Goal: Task Accomplishment & Management: Manage account settings

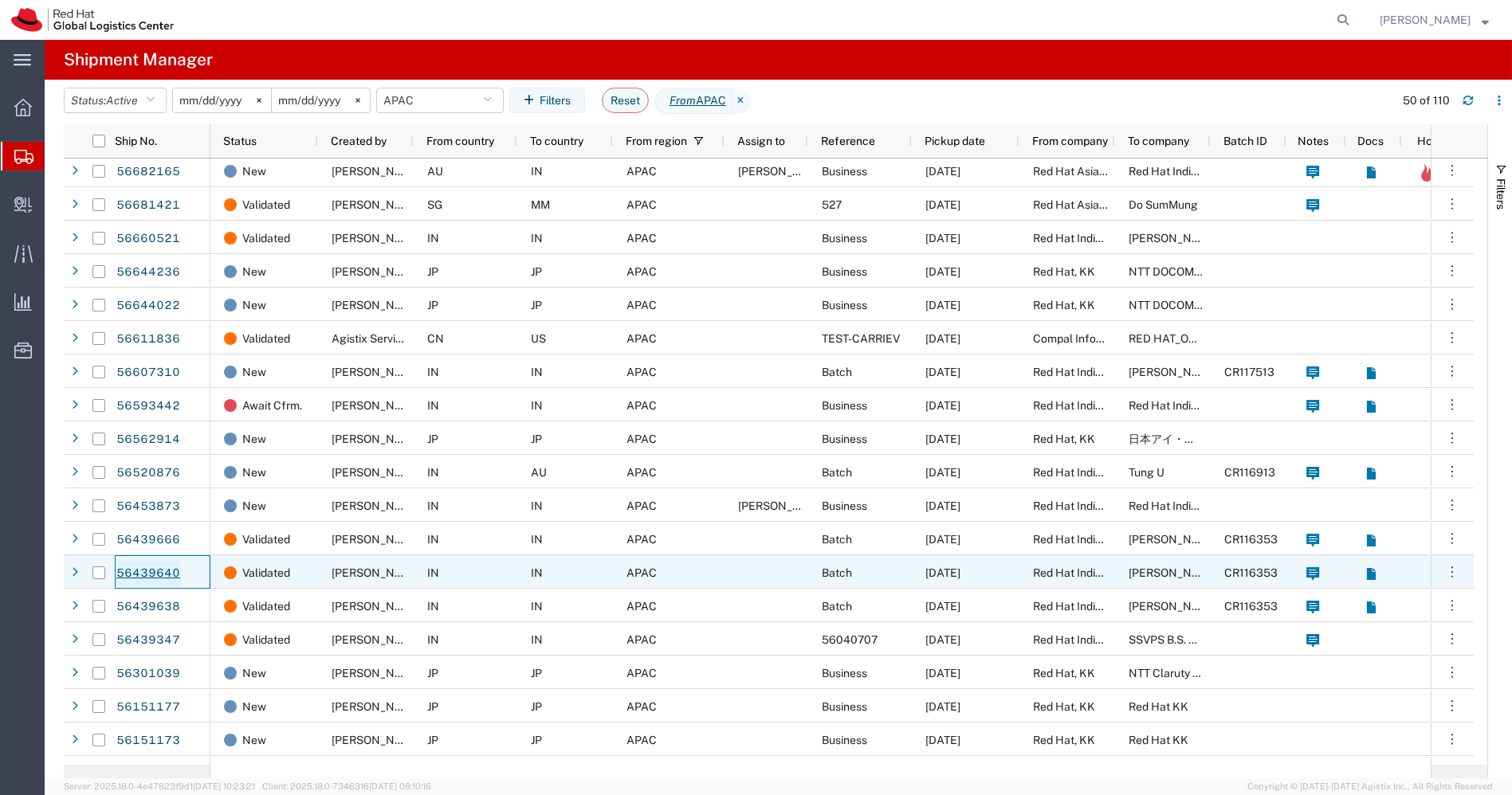
click at [144, 570] on link "56439640" at bounding box center [147, 573] width 65 height 26
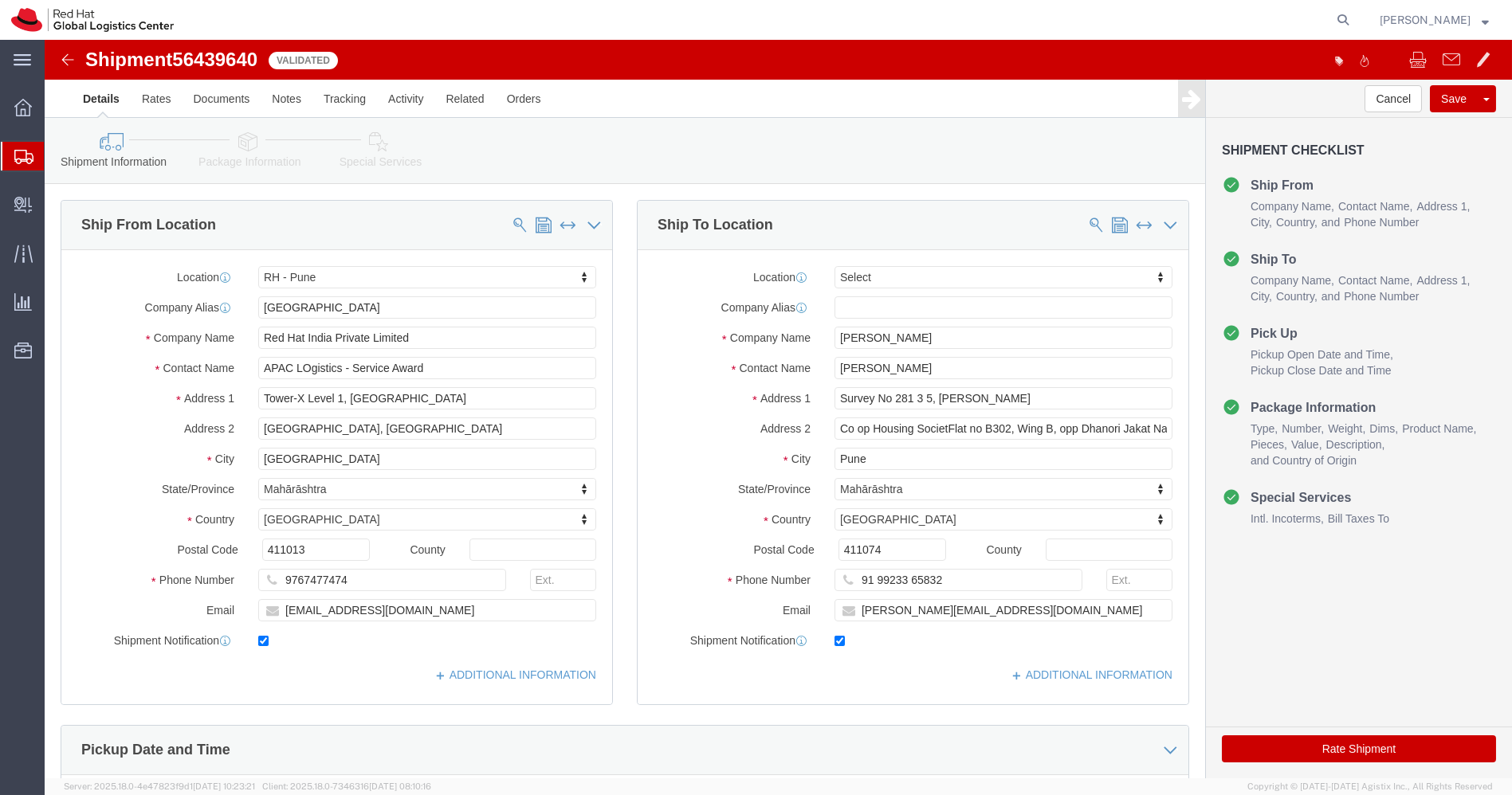
select select "38007"
select select
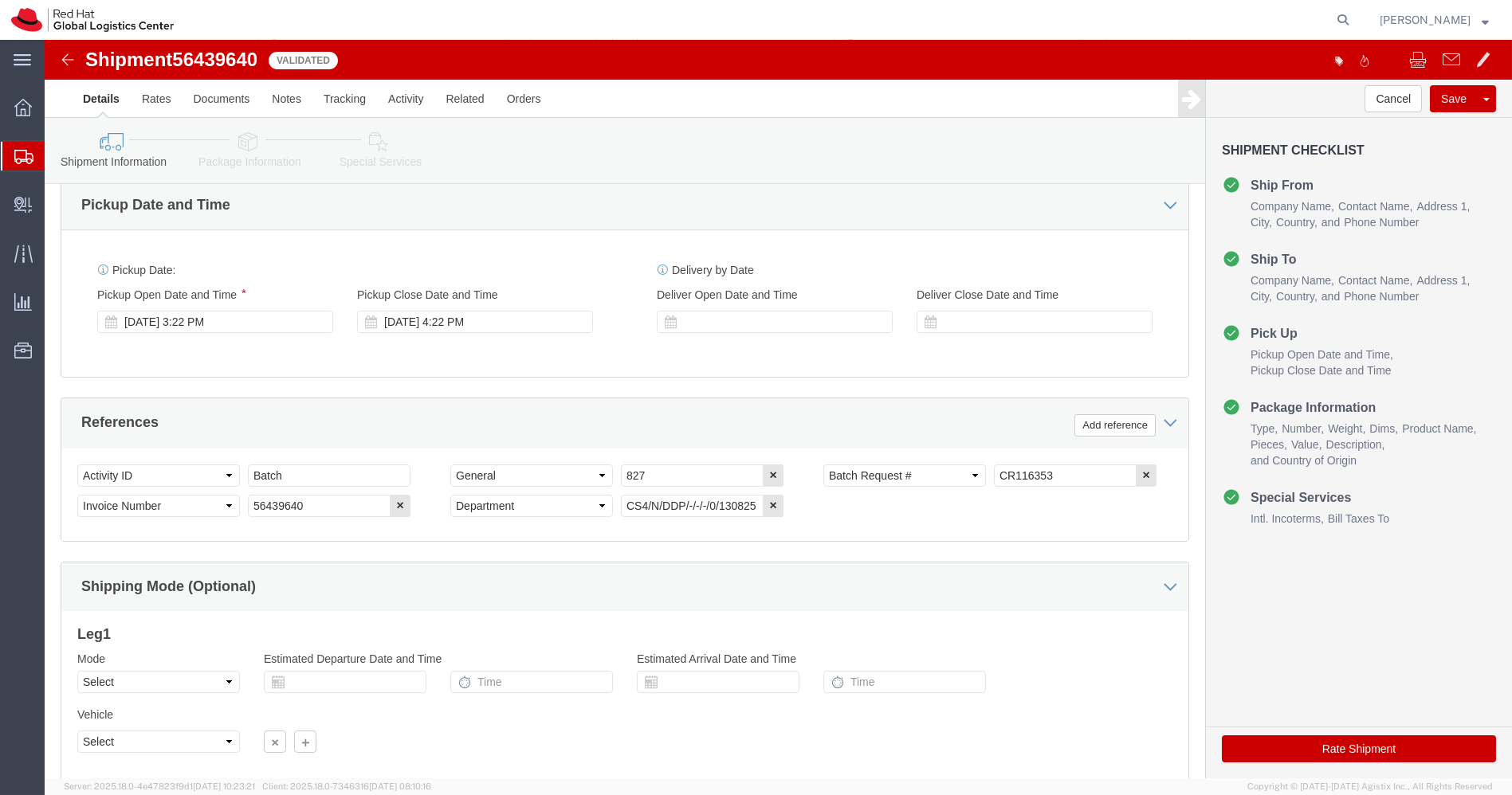
scroll to position [656, 0]
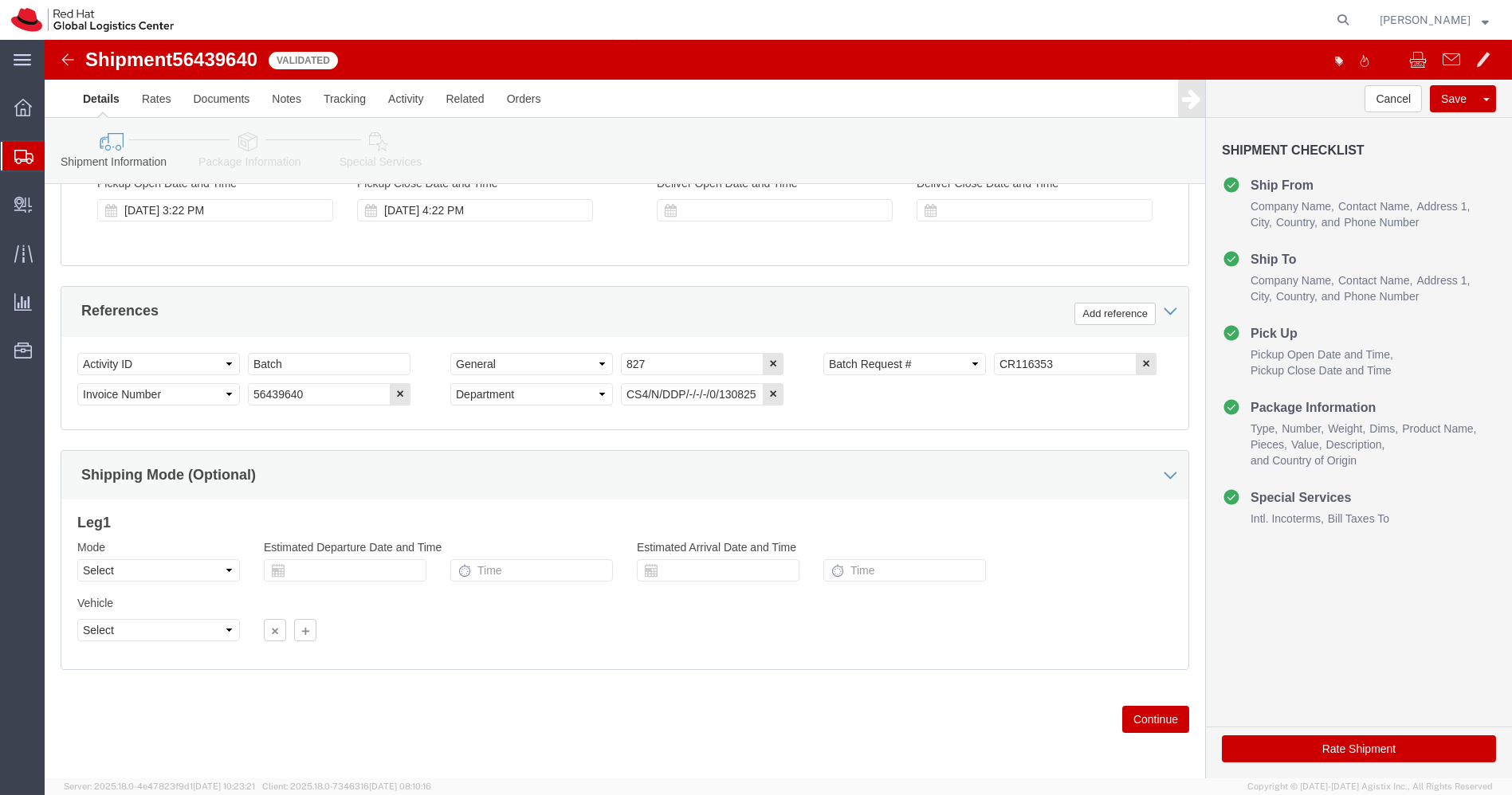
click button "Rate Shipment"
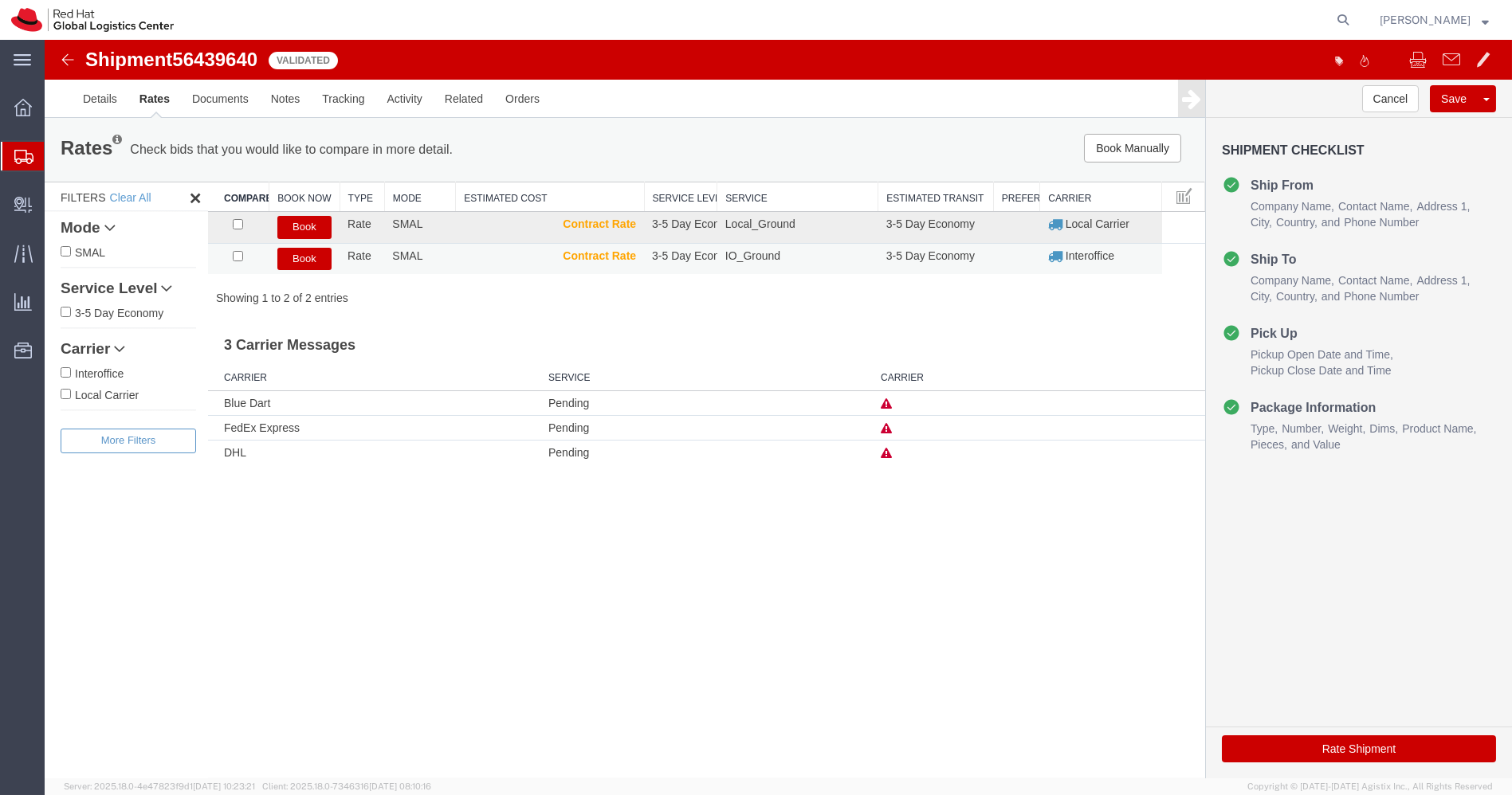
click at [307, 258] on button "Book" at bounding box center [304, 259] width 54 height 23
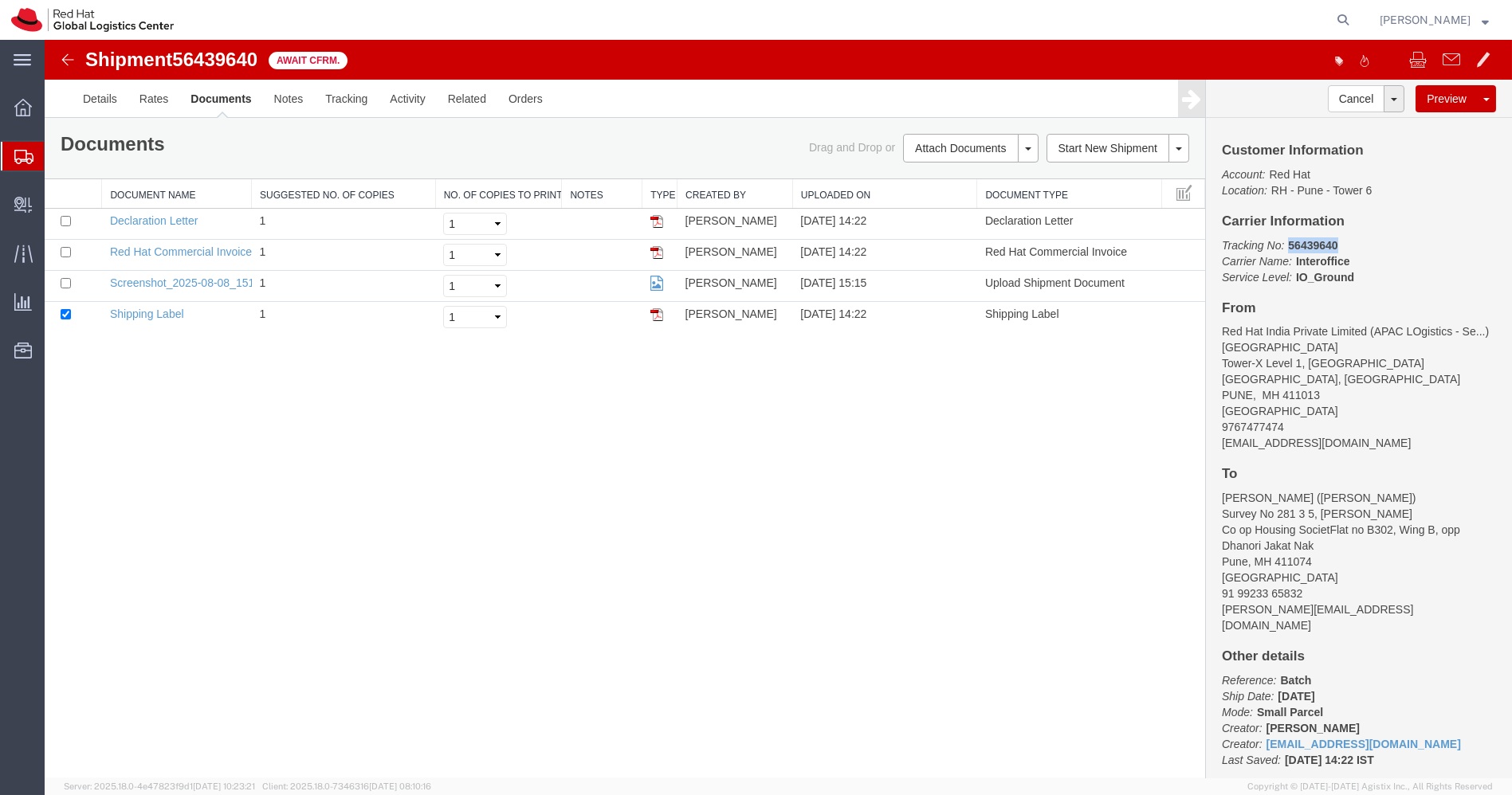
drag, startPoint x: 1345, startPoint y: 246, endPoint x: 1285, endPoint y: 247, distance: 60.0
click at [1285, 247] on p "Tracking No: 56439640 Carrier Name: Interoffice Interoffice Service Level: IO_G…" at bounding box center [1359, 261] width 274 height 48
copy b "56439640"
click at [155, 98] on link "Rates" at bounding box center [154, 98] width 52 height 38
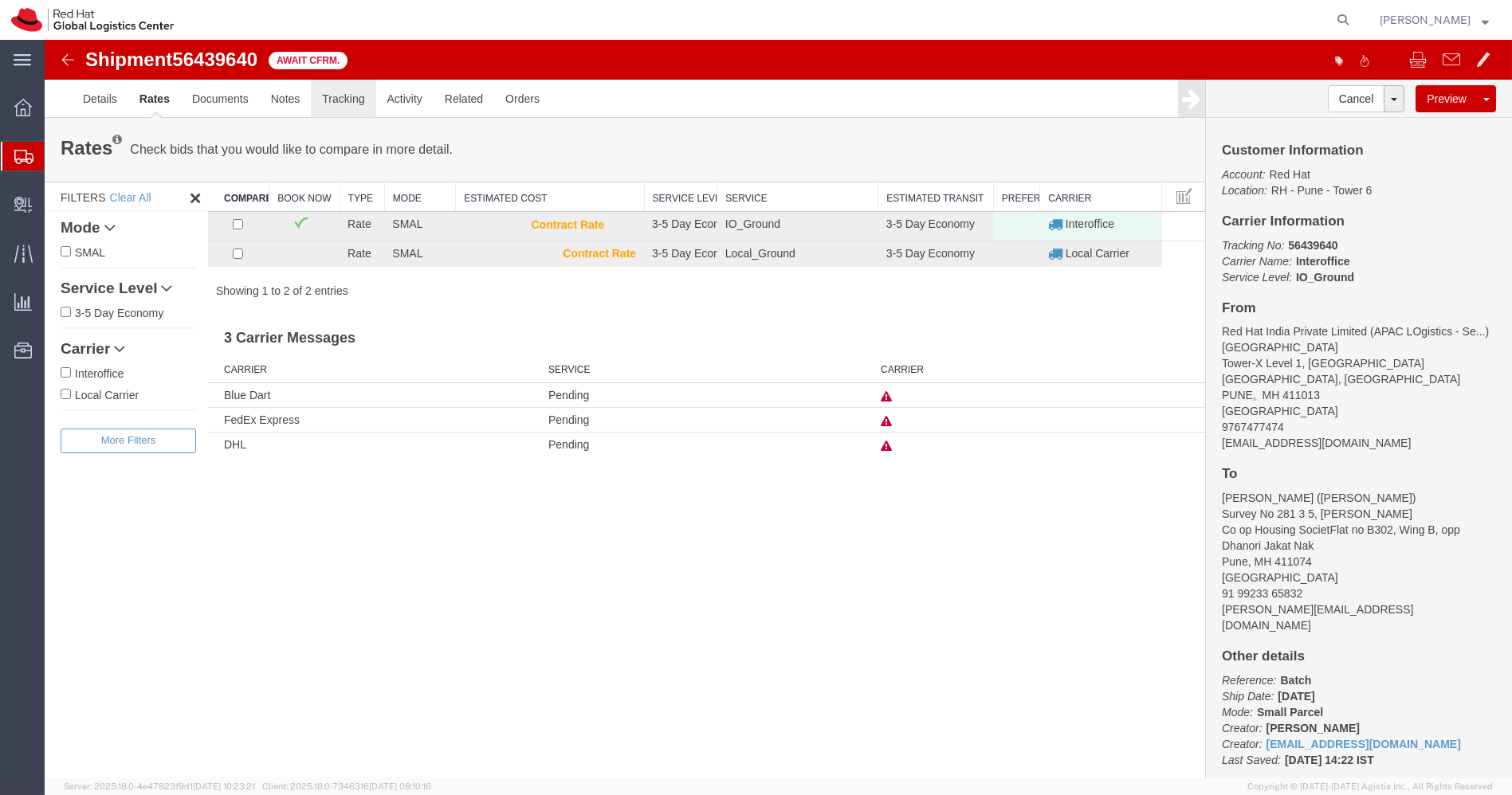
click at [325, 101] on link "Tracking" at bounding box center [343, 98] width 64 height 38
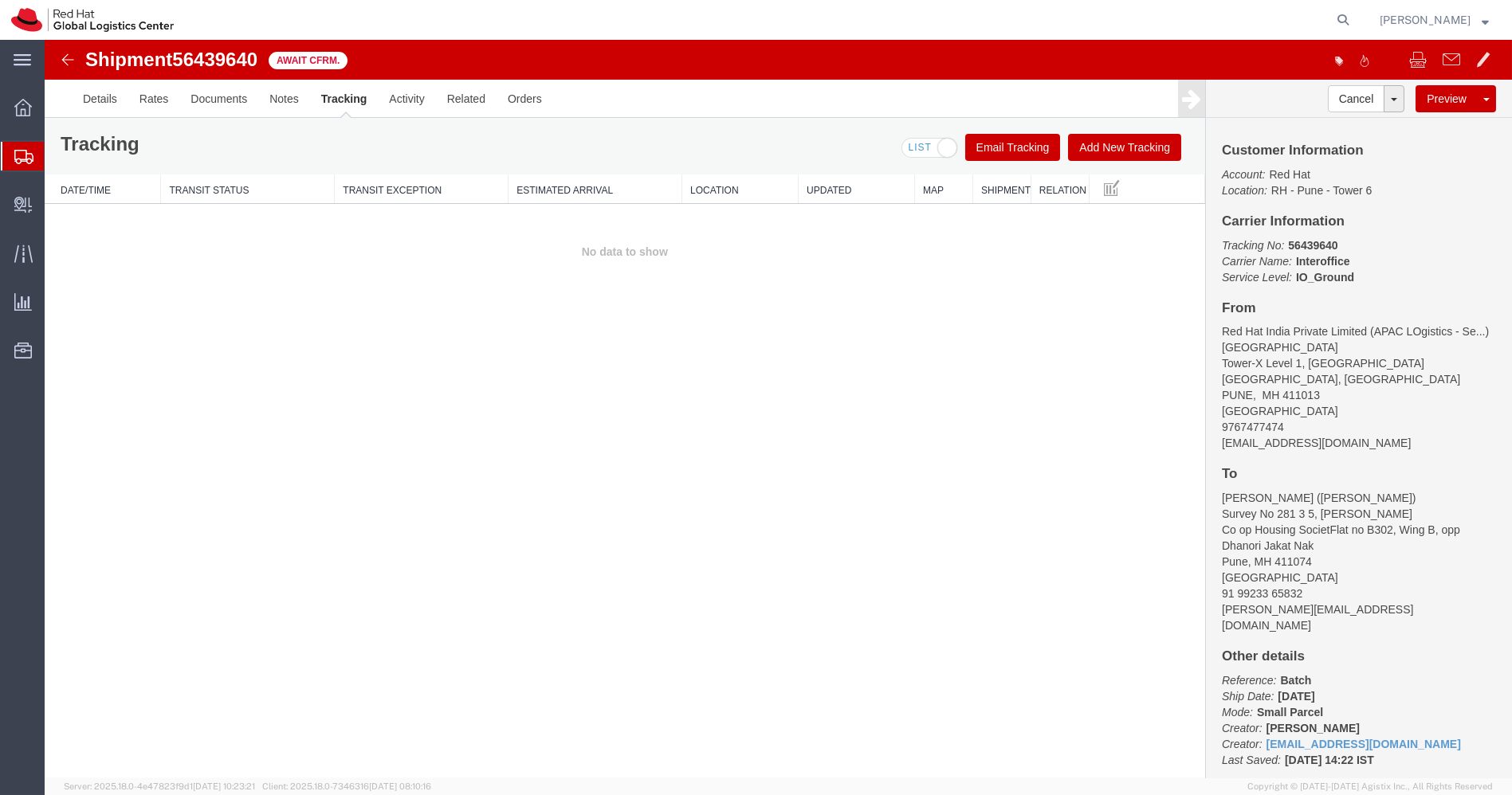
click at [1138, 139] on button "Add New Tracking" at bounding box center [1124, 147] width 113 height 27
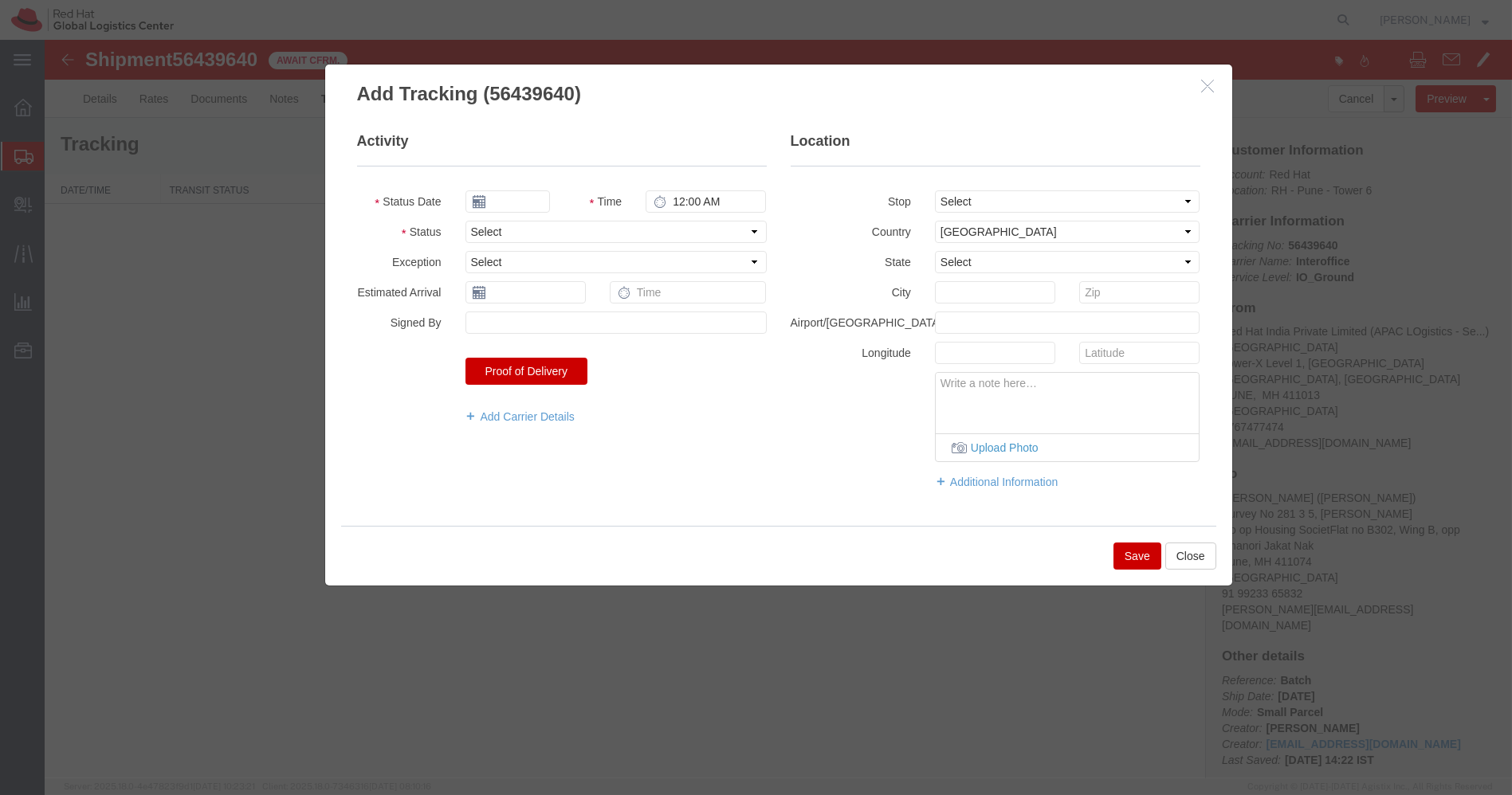
type input "[DATE]"
type input "3:00 PM"
click at [663, 233] on select "Select Arrival Notice Available Arrival Notice Imported Arrive at Delivery Loca…" at bounding box center [617, 232] width 301 height 23
select select "DELIVRED"
click at [466, 221] on select "Select Arrival Notice Available Arrival Notice Imported Arrive at Delivery Loca…" at bounding box center [617, 232] width 301 height 23
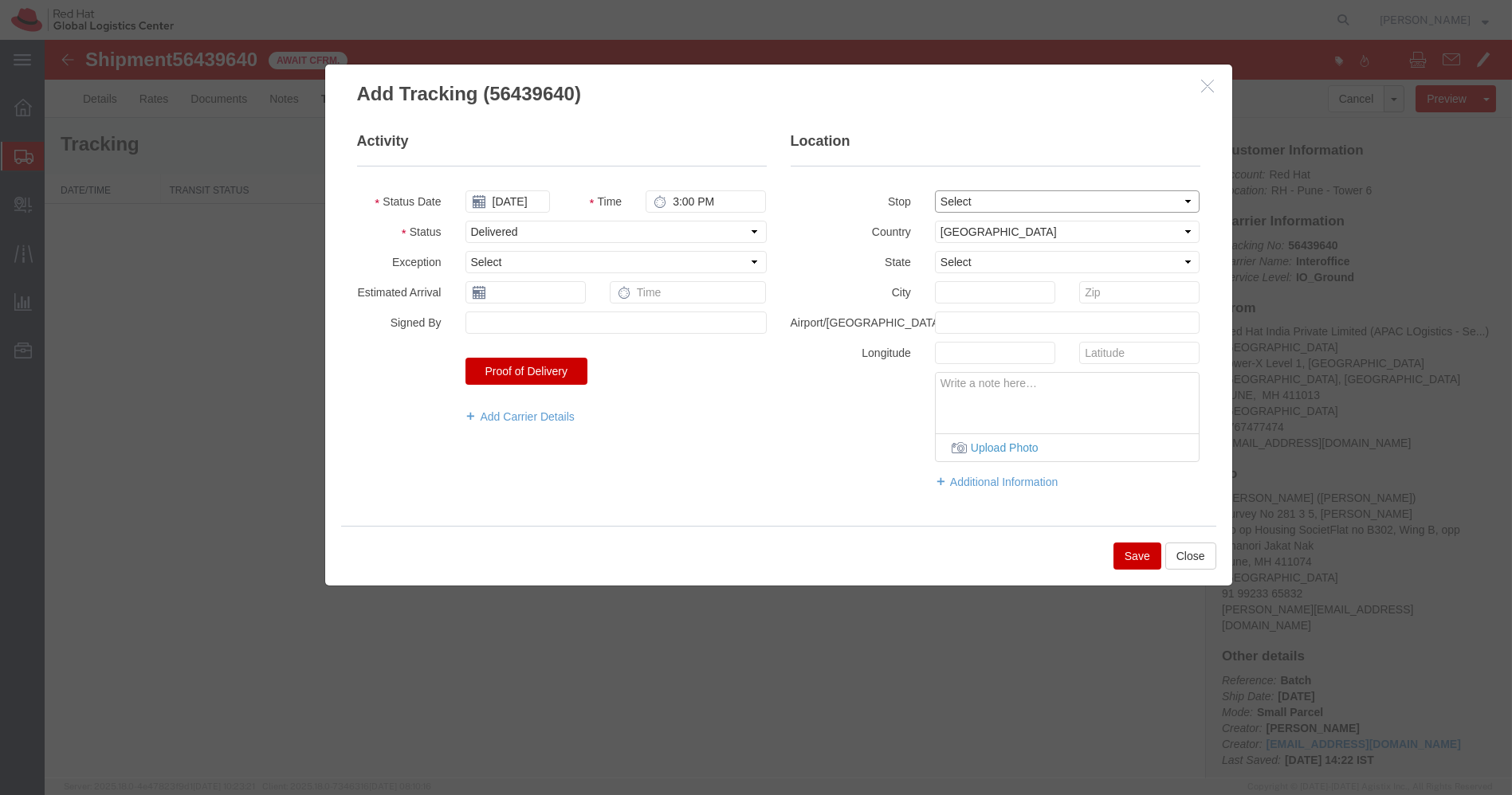
click at [1045, 193] on select "Select From: Tower-X Level 1, [GEOGRAPHIC_DATA], [GEOGRAPHIC_DATA], [GEOGRAPHIC…" at bounding box center [1067, 201] width 265 height 23
select select "{"pickupDeliveryInfoId": "122165236","pickupOrDelivery": "P","stopNum": "1","lo…"
click at [935, 190] on select "Select From: Tower-X Level 1, [GEOGRAPHIC_DATA], [GEOGRAPHIC_DATA], [GEOGRAPHIC…" at bounding box center [1067, 201] width 265 height 23
select select "IN"
select select
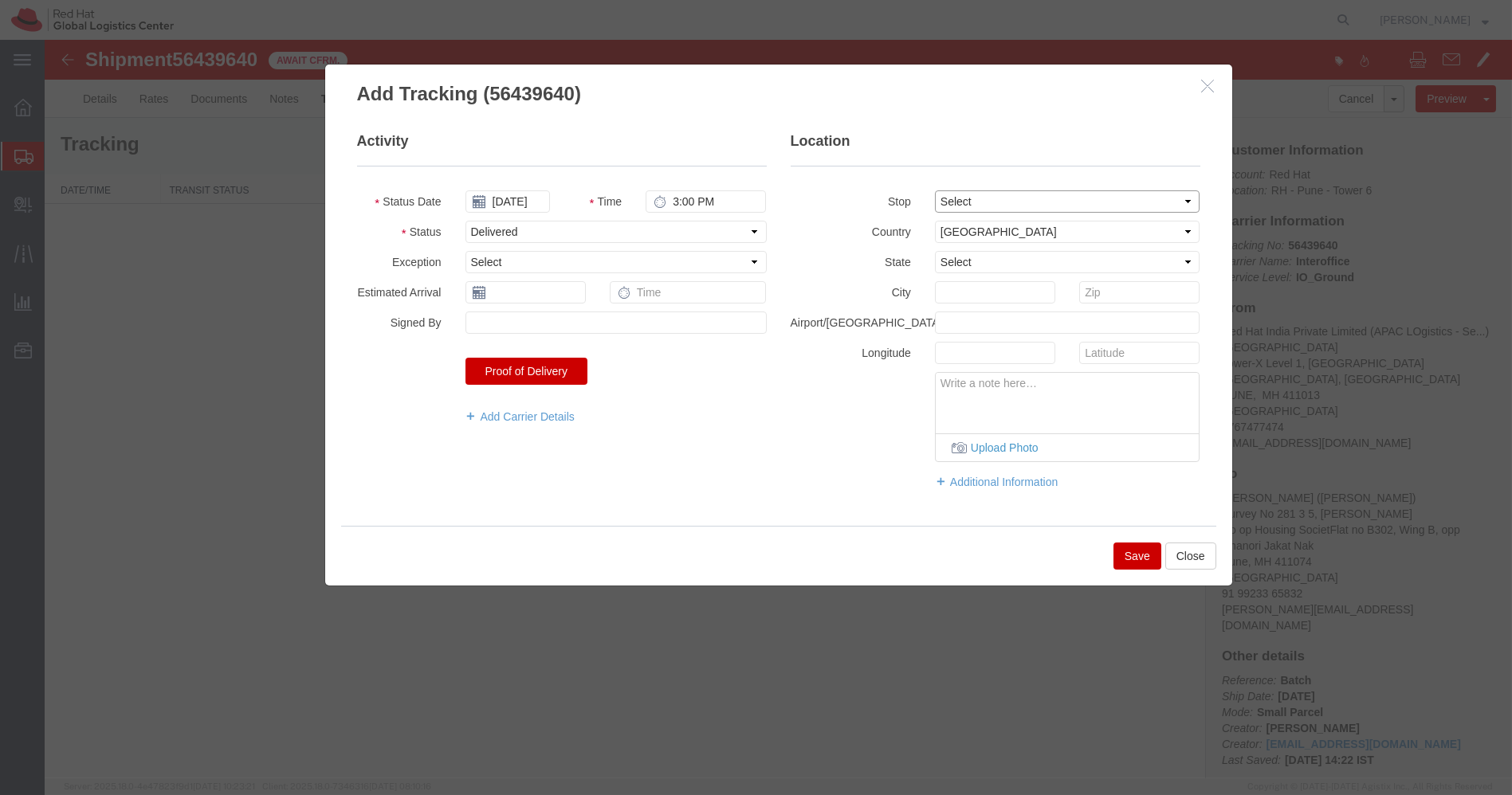
type input "[GEOGRAPHIC_DATA]"
click at [1132, 549] on button "Save" at bounding box center [1137, 556] width 48 height 27
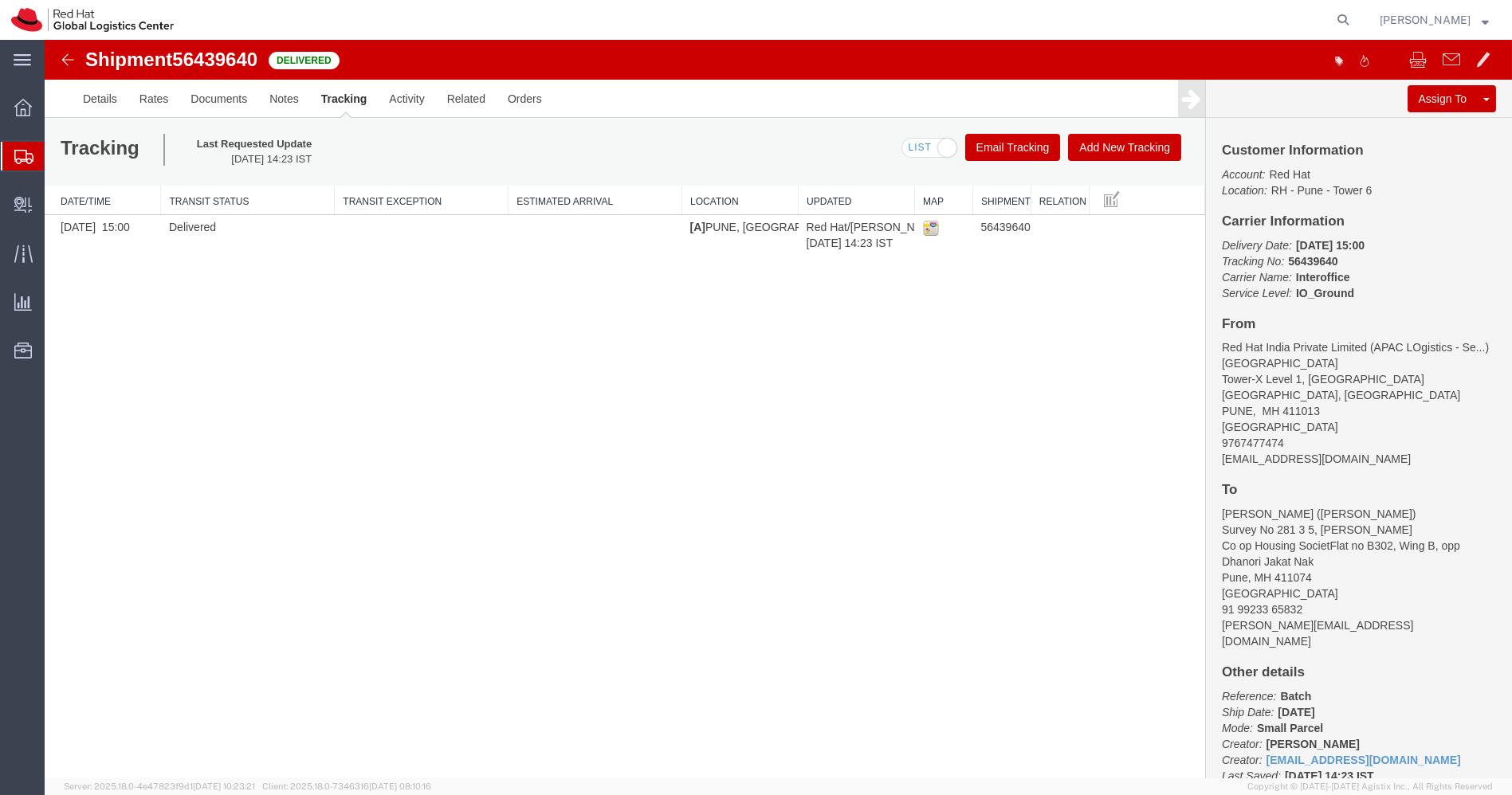
click at [56, 166] on span "Shipments" at bounding box center [50, 156] width 13 height 32
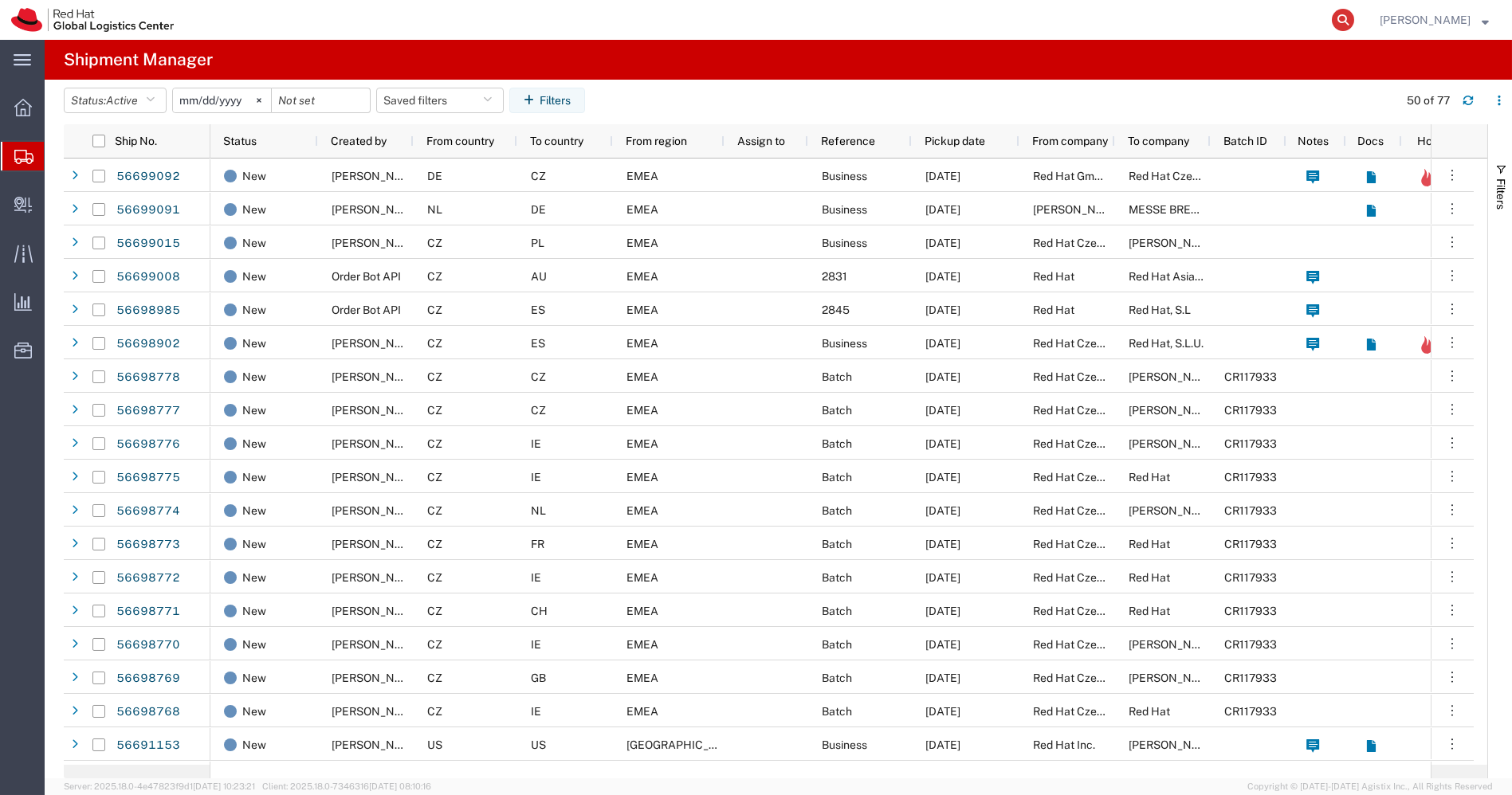
click at [1354, 27] on icon at bounding box center [1344, 20] width 23 height 23
paste input "53594898486"
type input "53594898486"
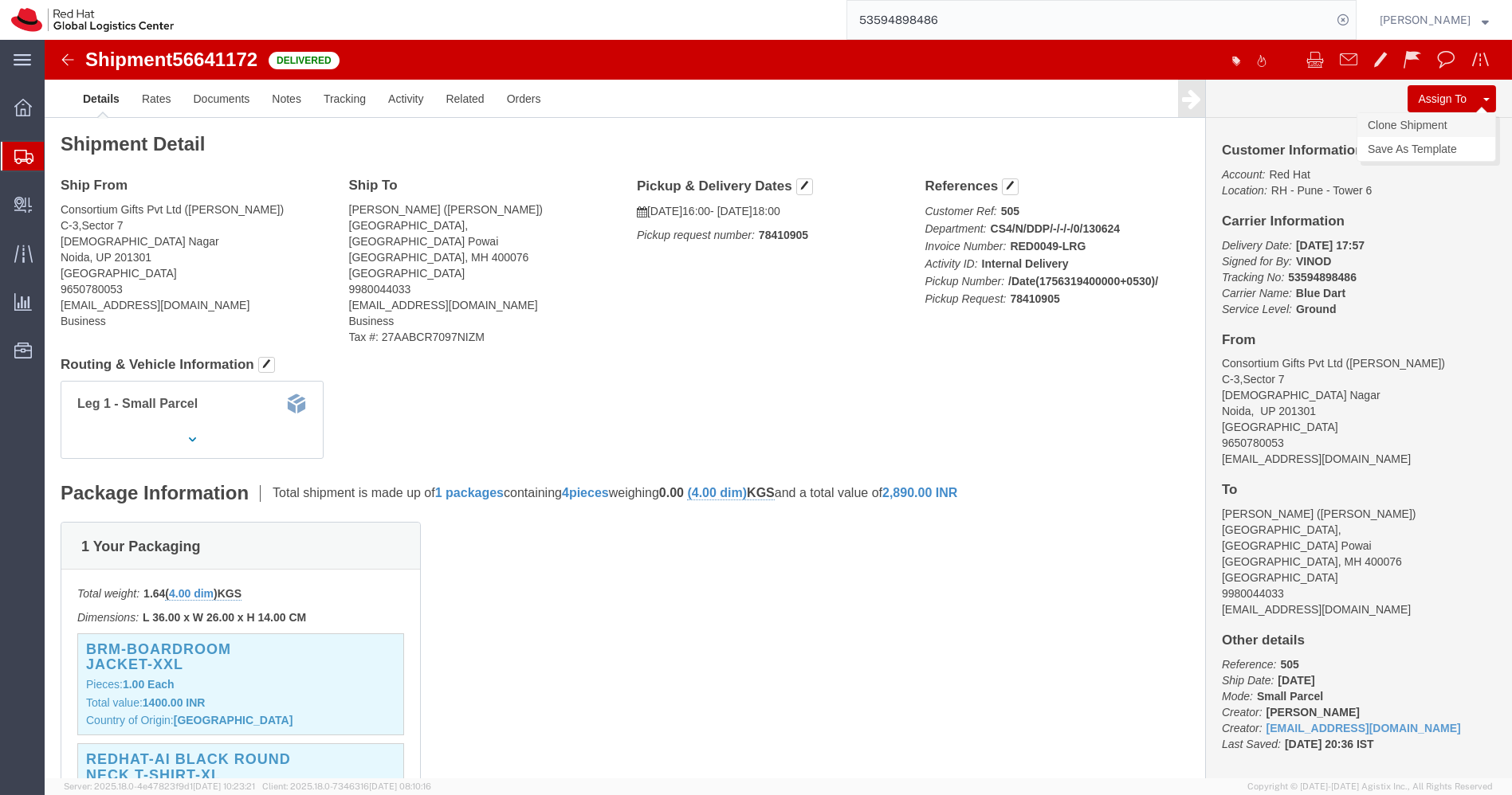
click link "Clone Shipment"
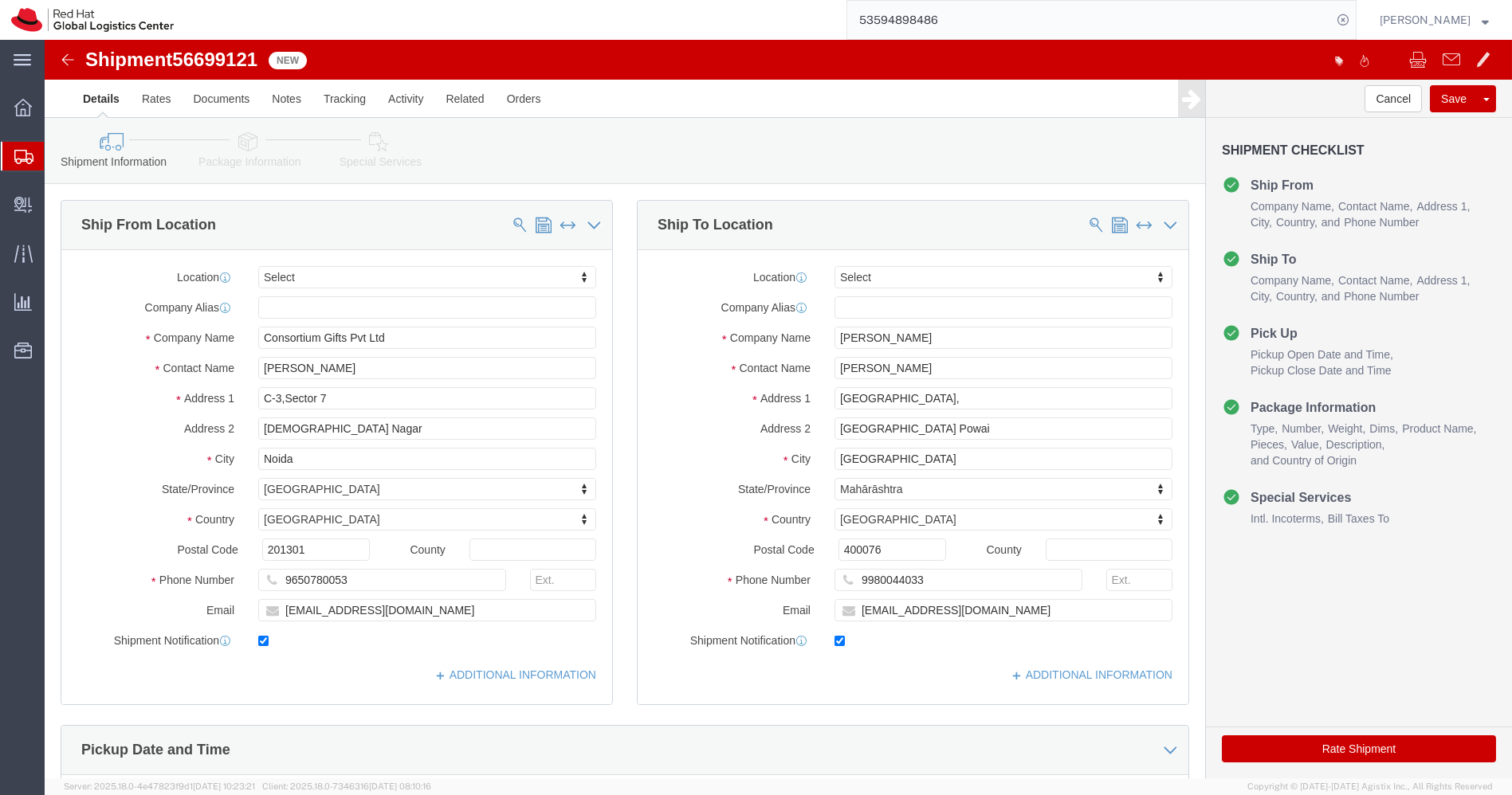
select select
click input "[PERSON_NAME]"
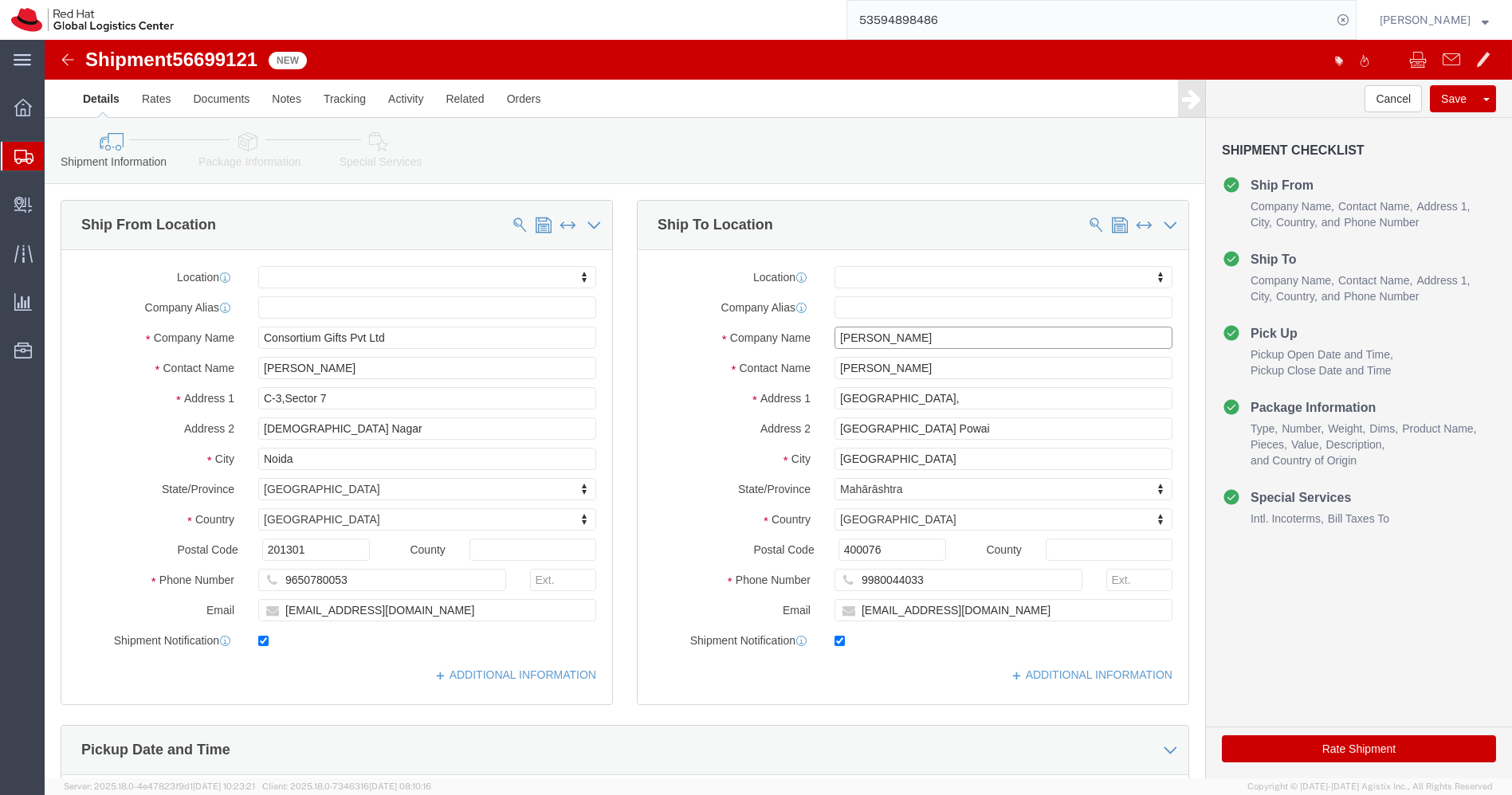
paste input "[PERSON_NAME]"
click input "[PERSON_NAME]"
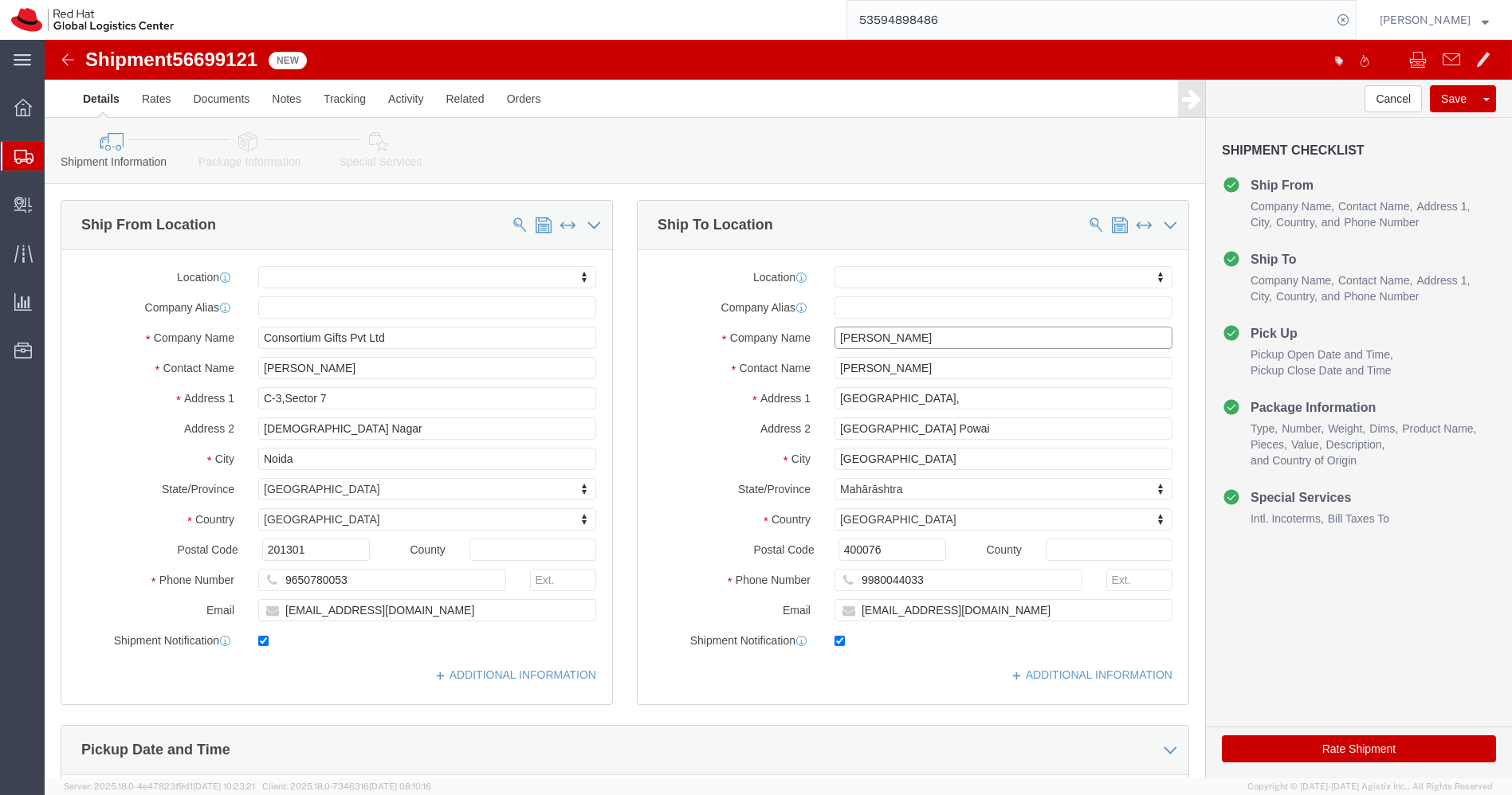
click input "[PERSON_NAME]"
type input "[PERSON_NAME]"
paste input "[PERSON_NAME]"
type input "[PERSON_NAME]"
click input "9980044033"
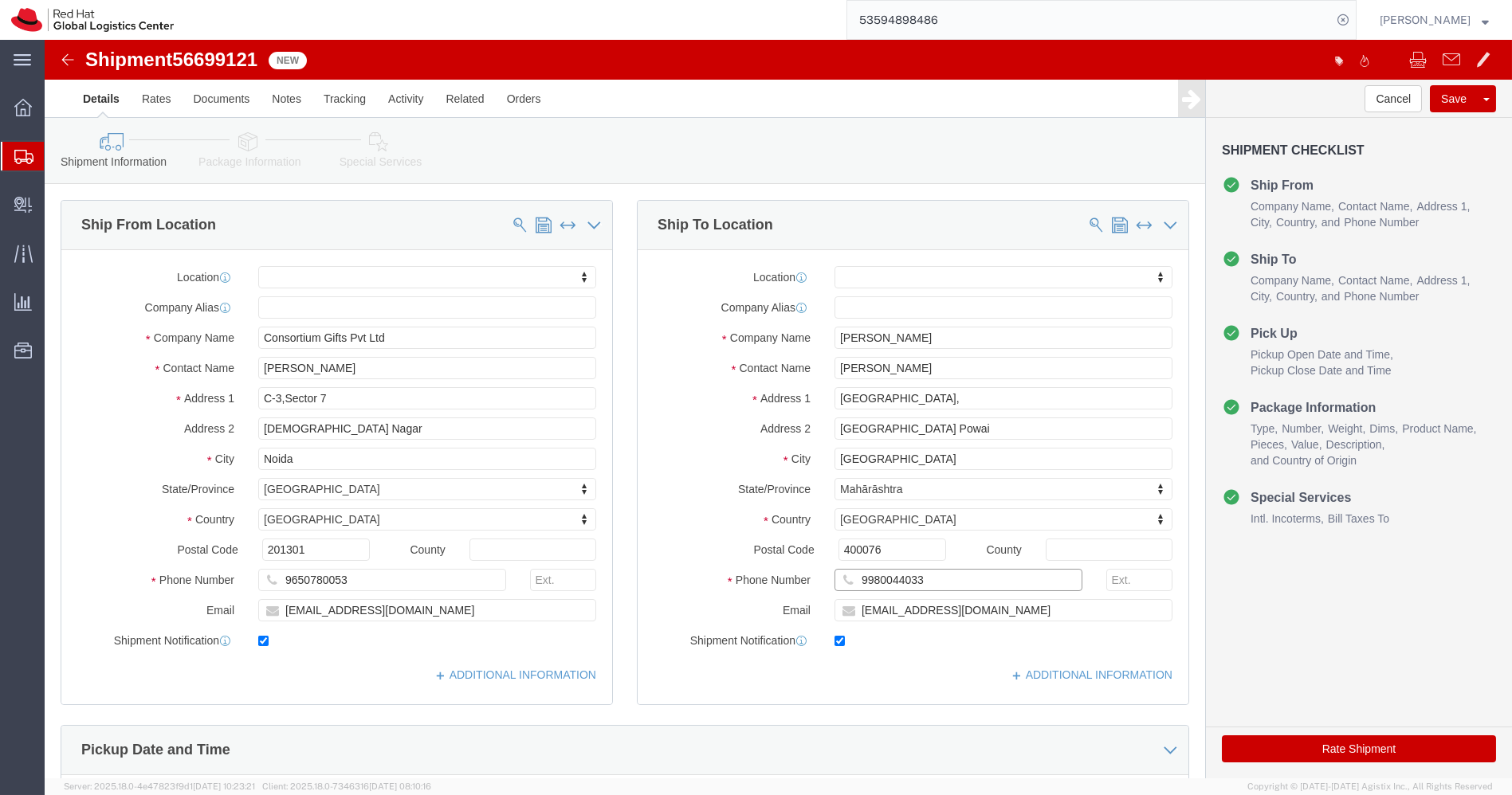
click input "9980044033"
paste input "8408806622"
type input "8408806622"
paste input "sbhamrah@redhat"
type input "[EMAIL_ADDRESS][DOMAIN_NAME]"
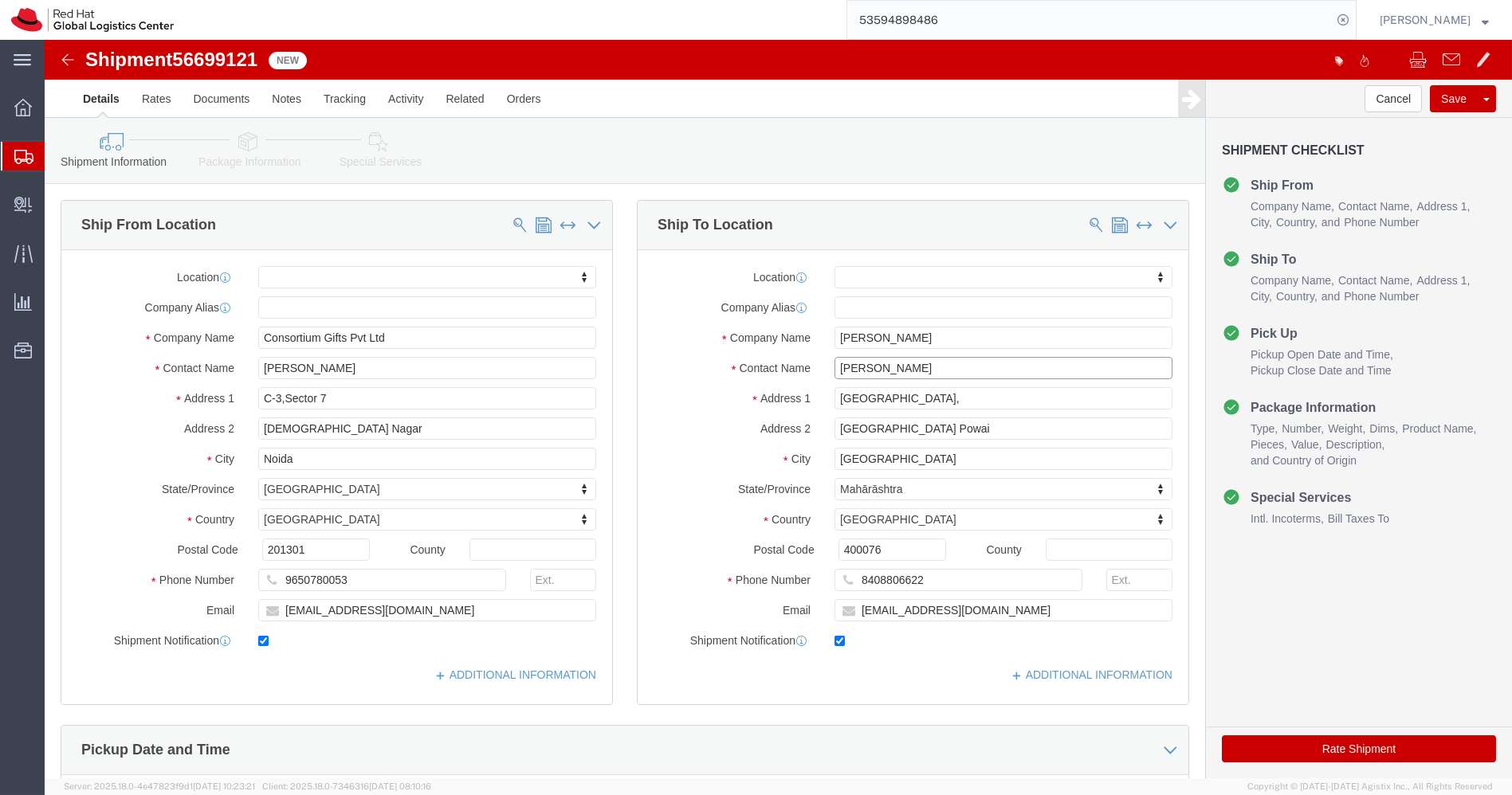
click input "[PERSON_NAME]"
type input "[PERSON_NAME] B"
click p "- Red Hat India Private Limited - ([PERSON_NAME]) [STREET_ADDRESS]"
select select "38432"
type input "Red Hat India Private Limited"
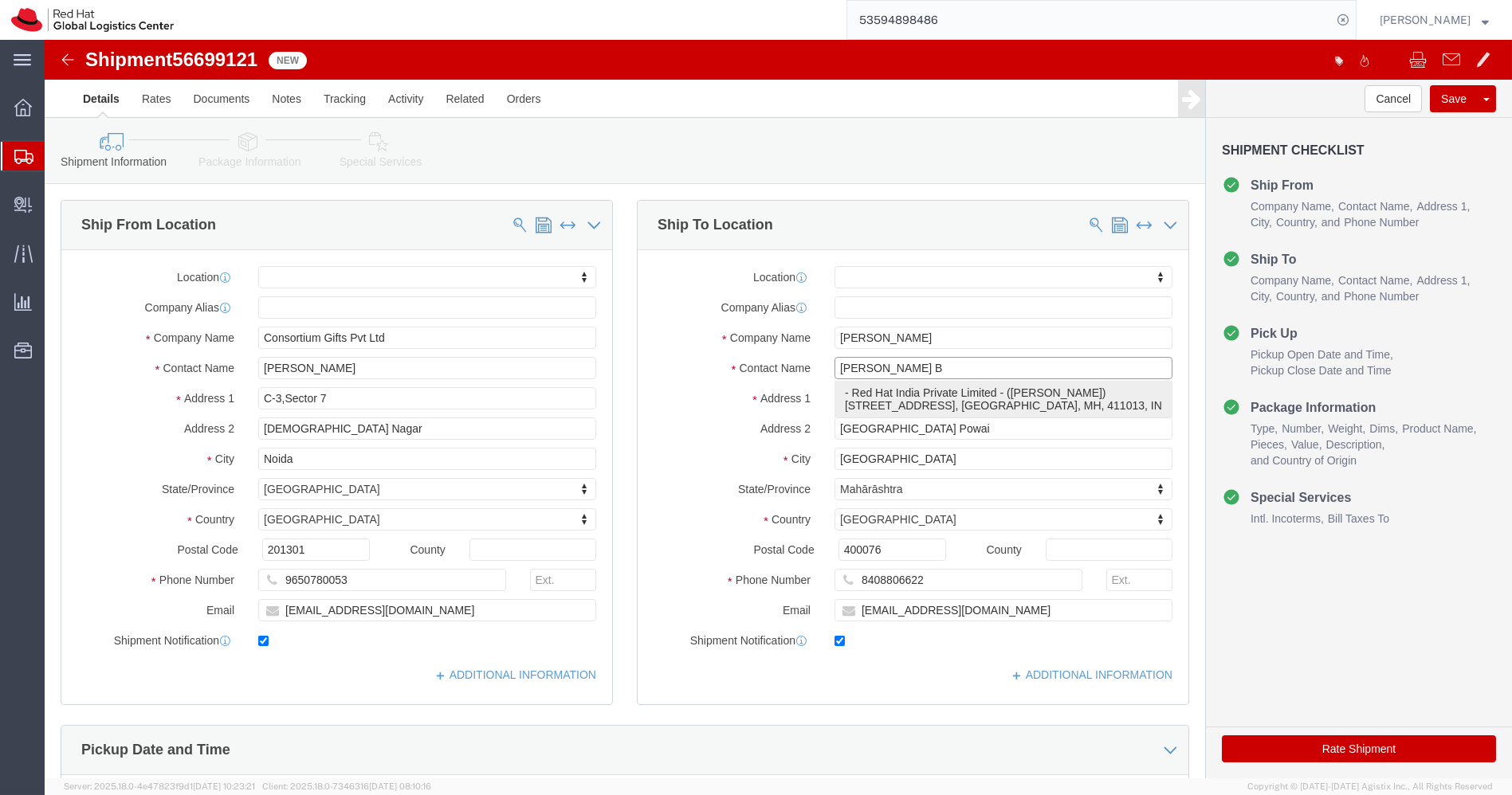
type input "[PERSON_NAME]"
type input "[STREET_ADDRESS]"
type input "[GEOGRAPHIC_DATA], [GEOGRAPHIC_DATA]"
type input "[GEOGRAPHIC_DATA]"
select select "MH"
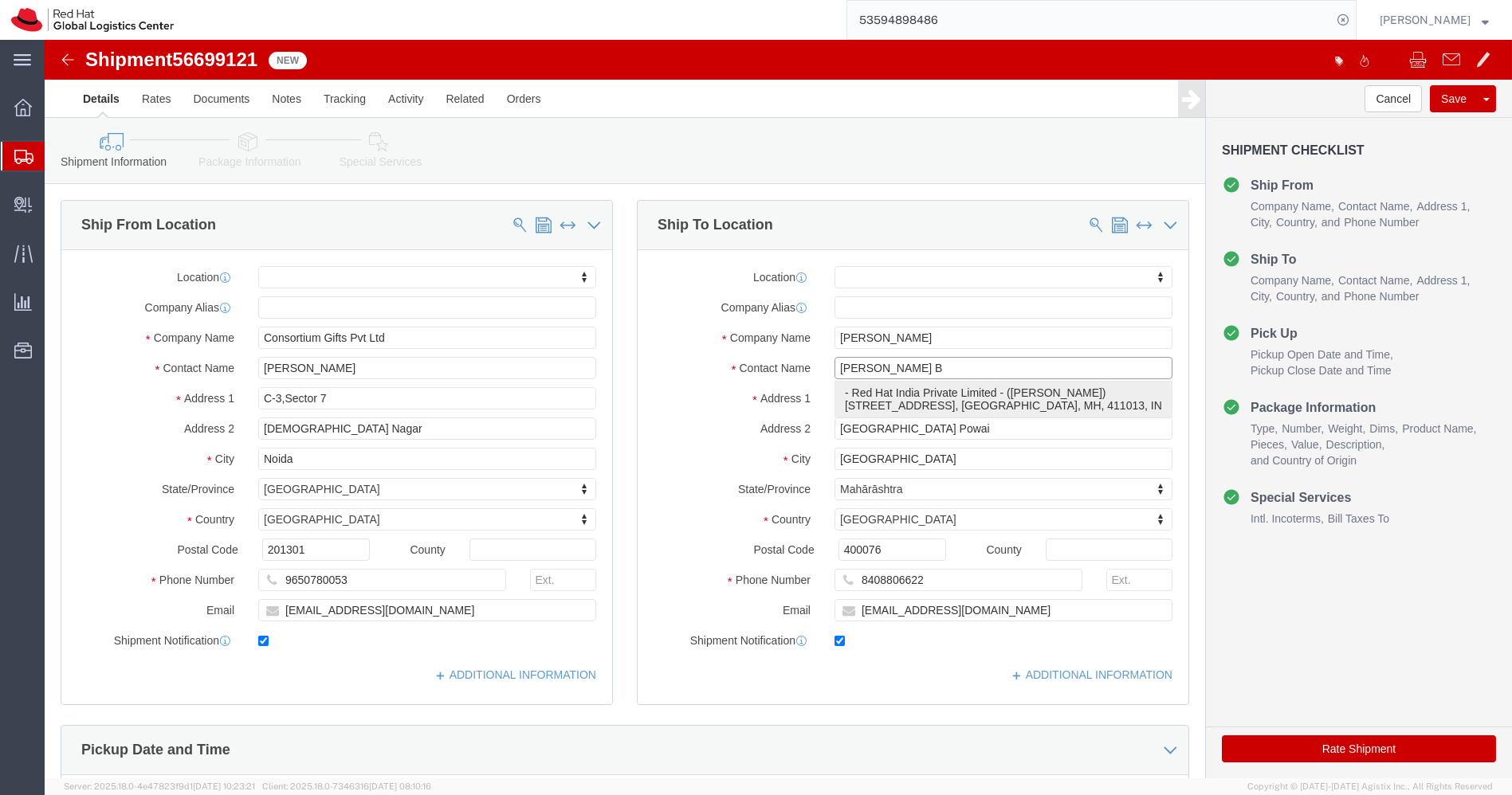
type input "411013"
type input "912030467478"
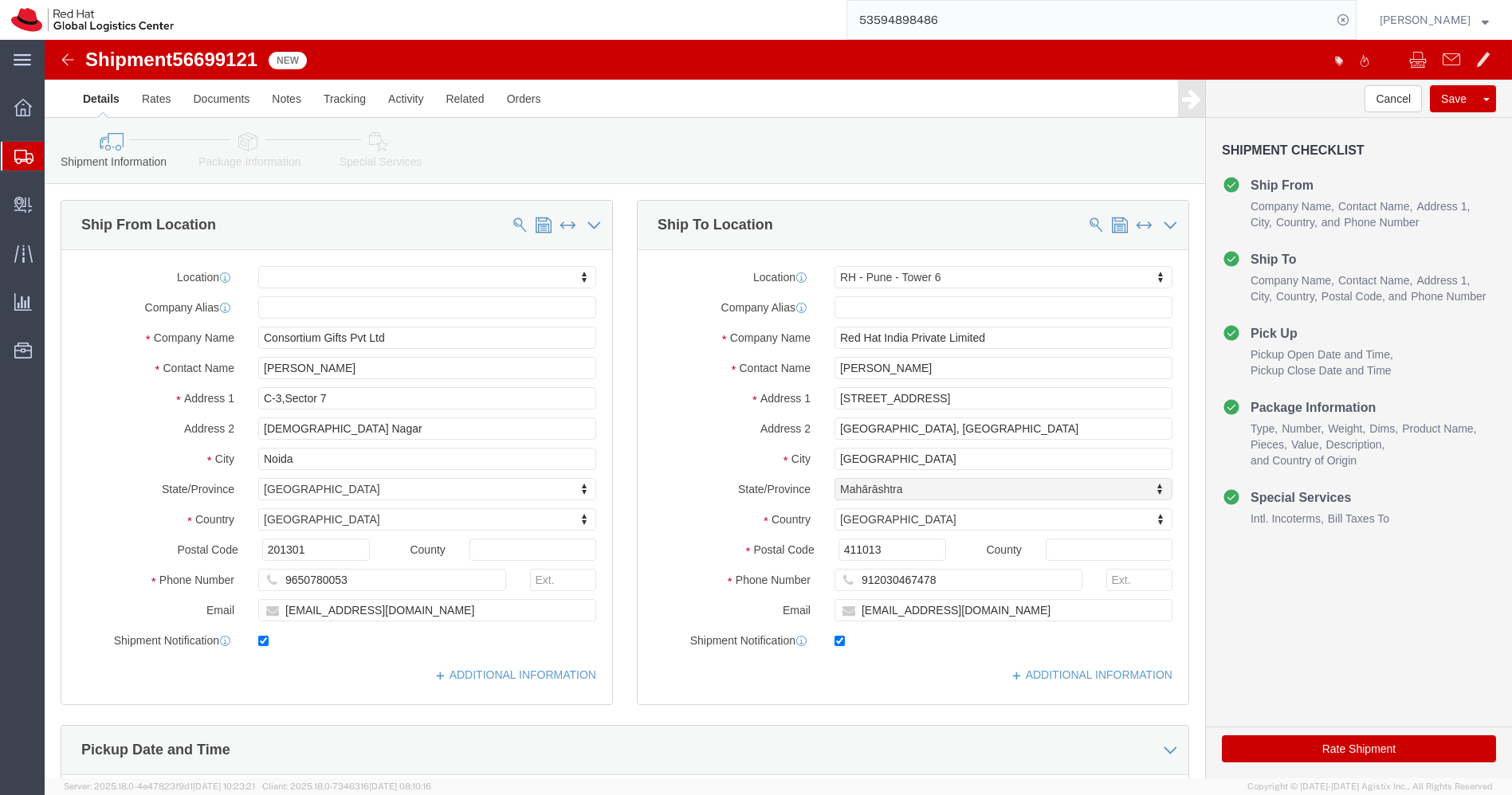
select select "MH"
click input "912030467478"
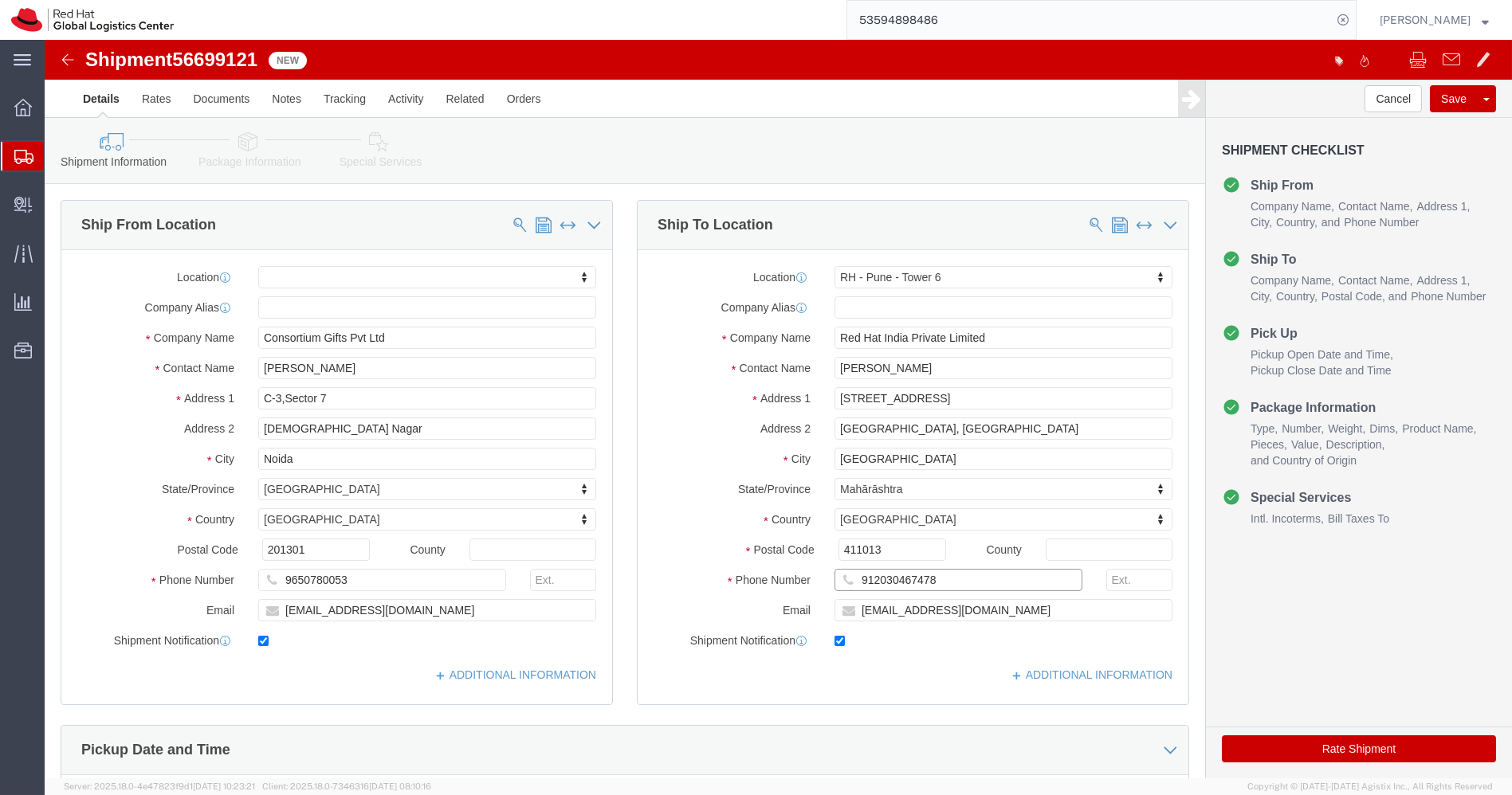
paste input "8408806622"
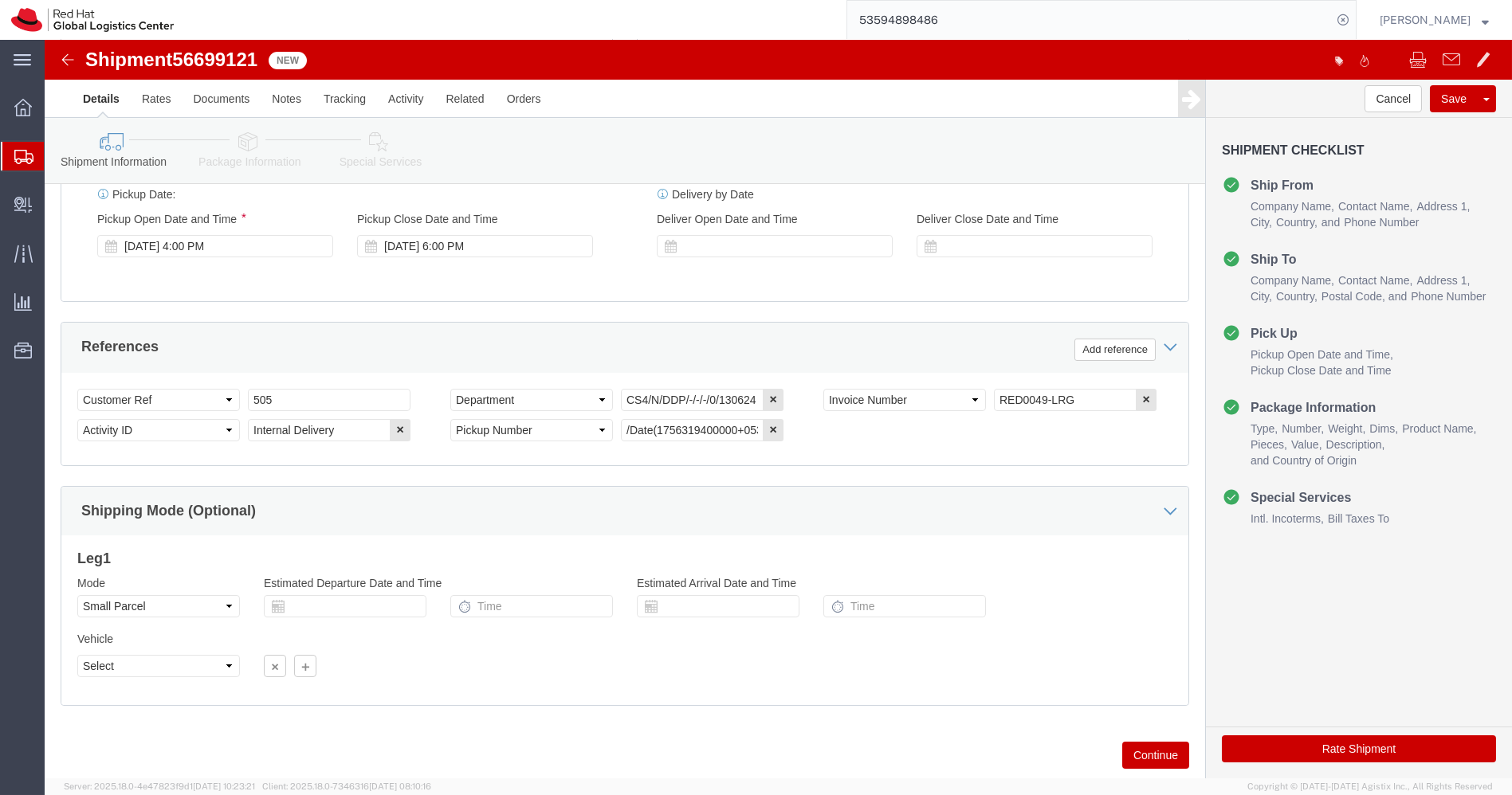
scroll to position [656, 0]
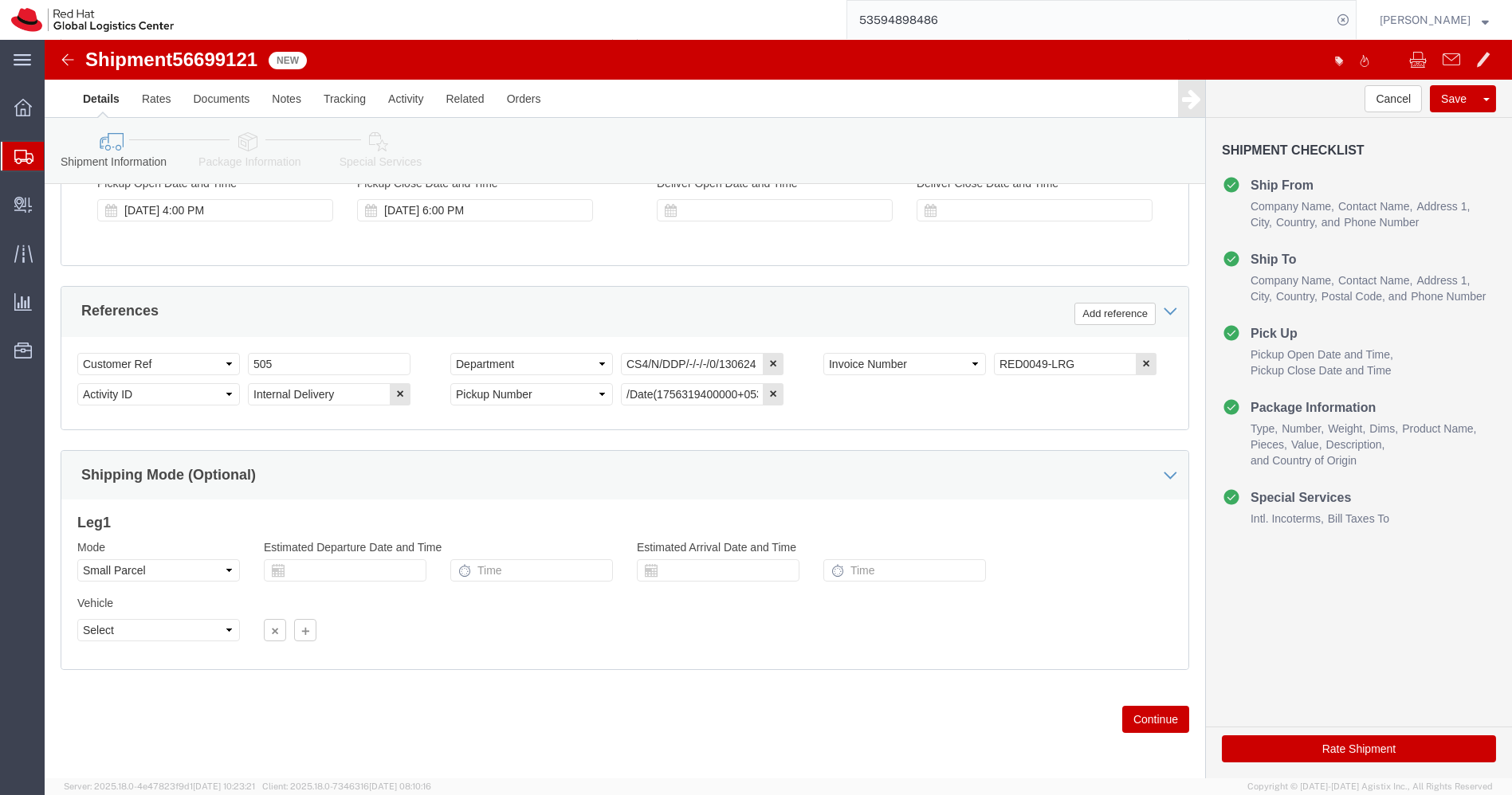
type input "8408806622"
click select "Select Air Less than Truckload Multi-Leg Ocean Freight Rail Small Parcel Truckl…"
select select
click select "Select Air Less than Truckload Multi-Leg Ocean Freight Rail Small Parcel Truckl…"
click icon
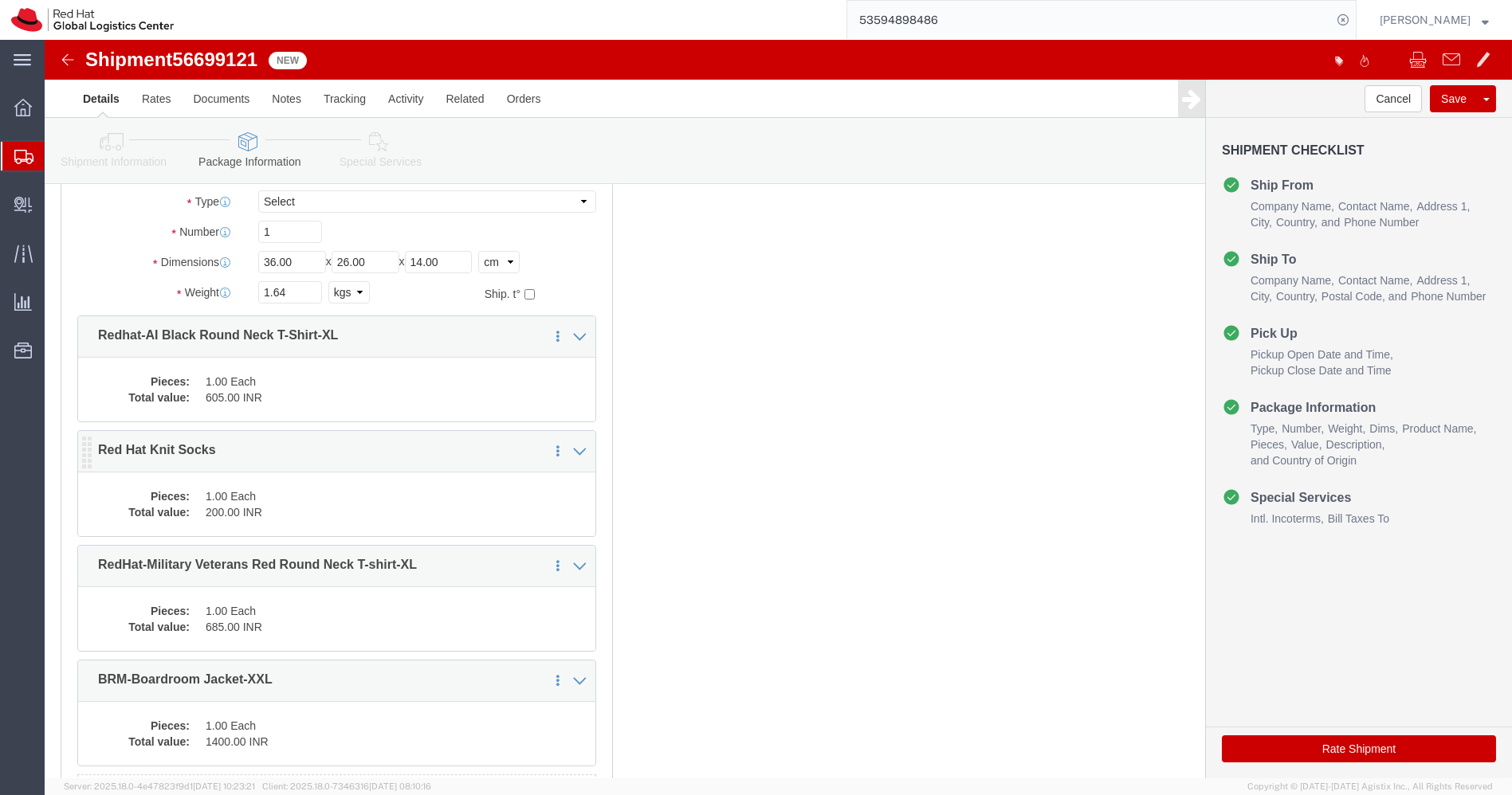
scroll to position [115, 0]
click input "36.00"
type input "30"
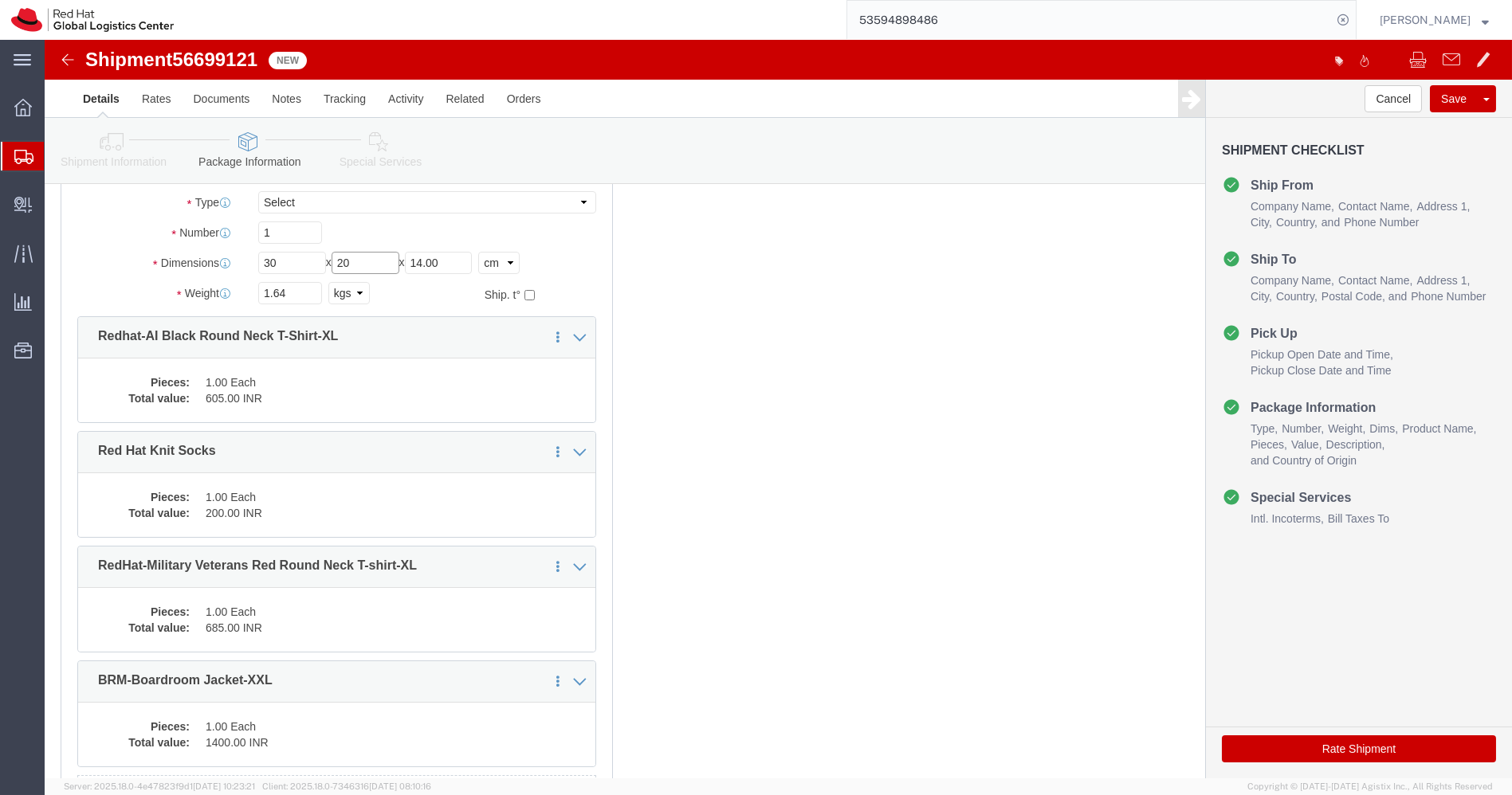
type input "20"
type input "10"
click input "1.64"
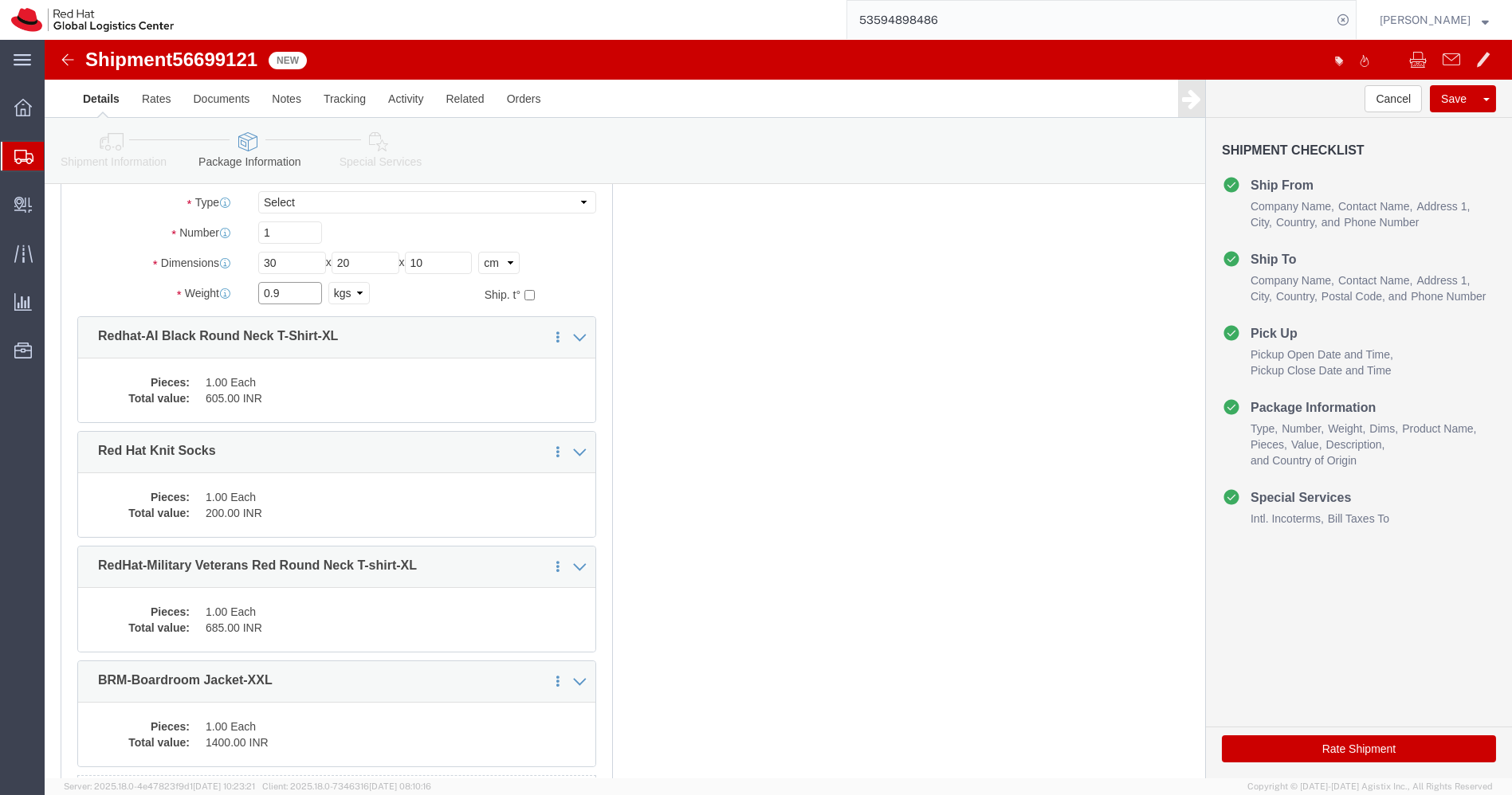
type input "0.9"
click div "1 x Your Packaging Package Type Select Case(s) Crate(s) Envelope Large Box Medi…"
click link "Delete this content"
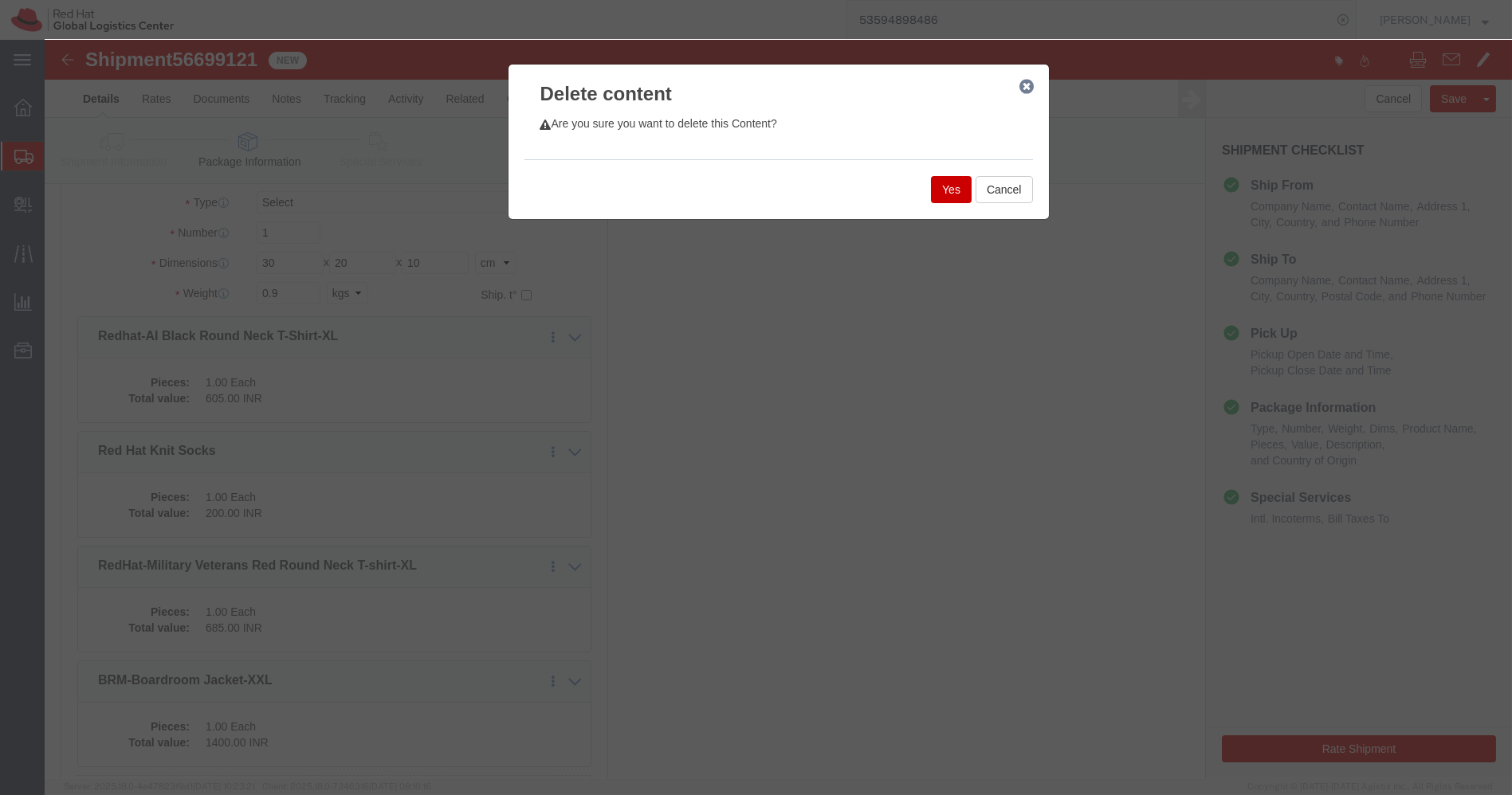
click button "Yes"
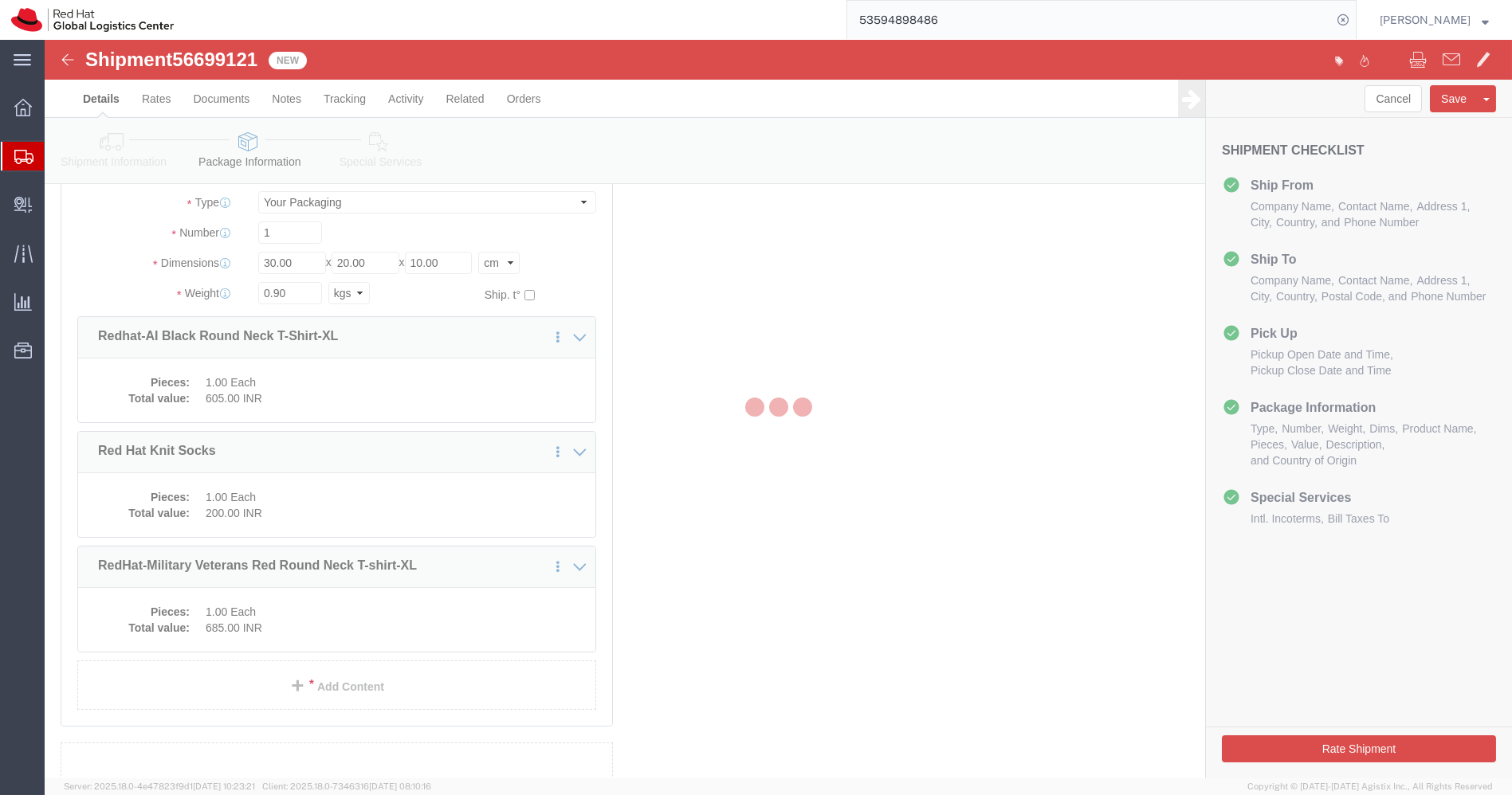
scroll to position [80, 0]
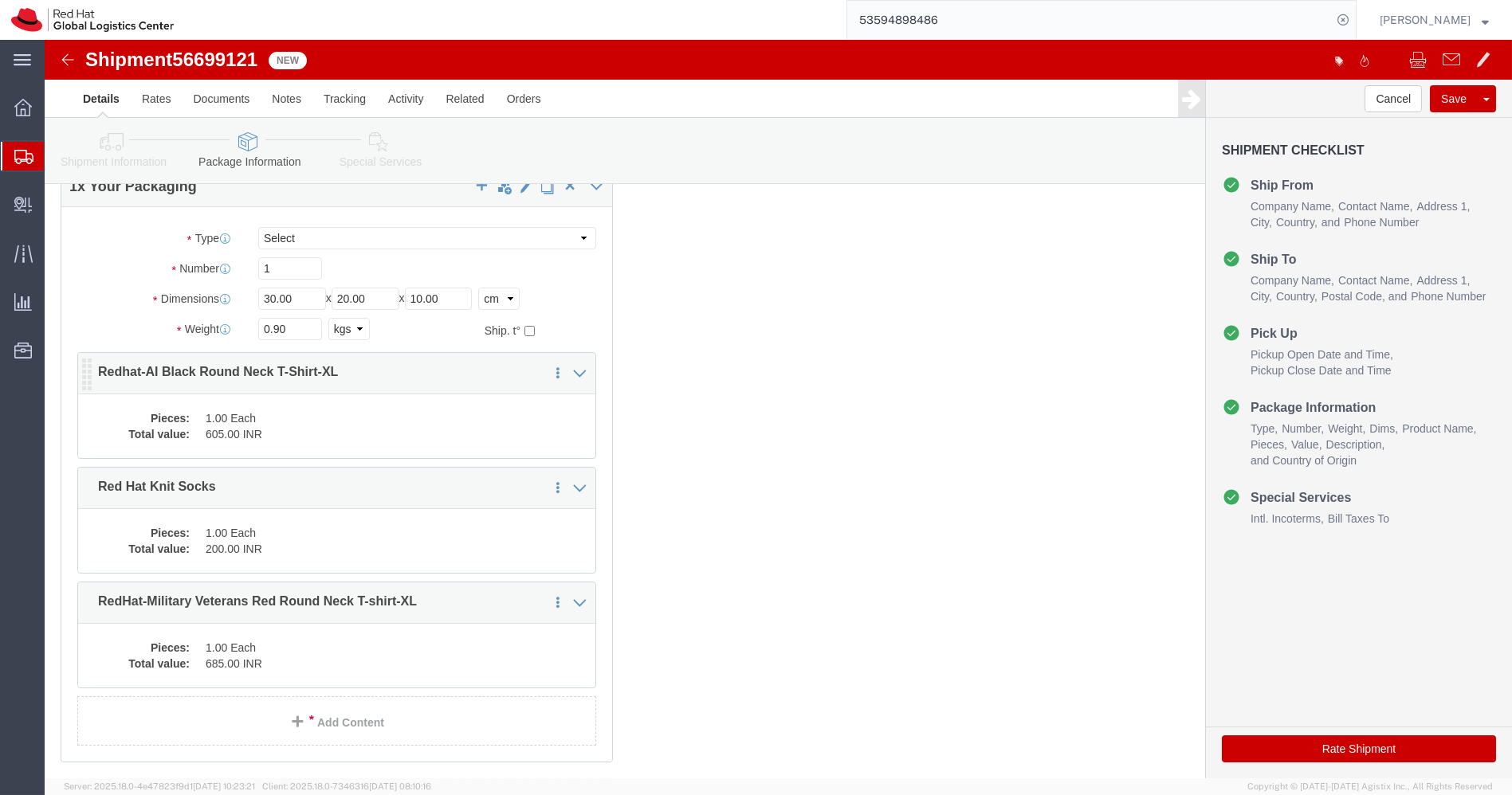
click dd "1.00 Each"
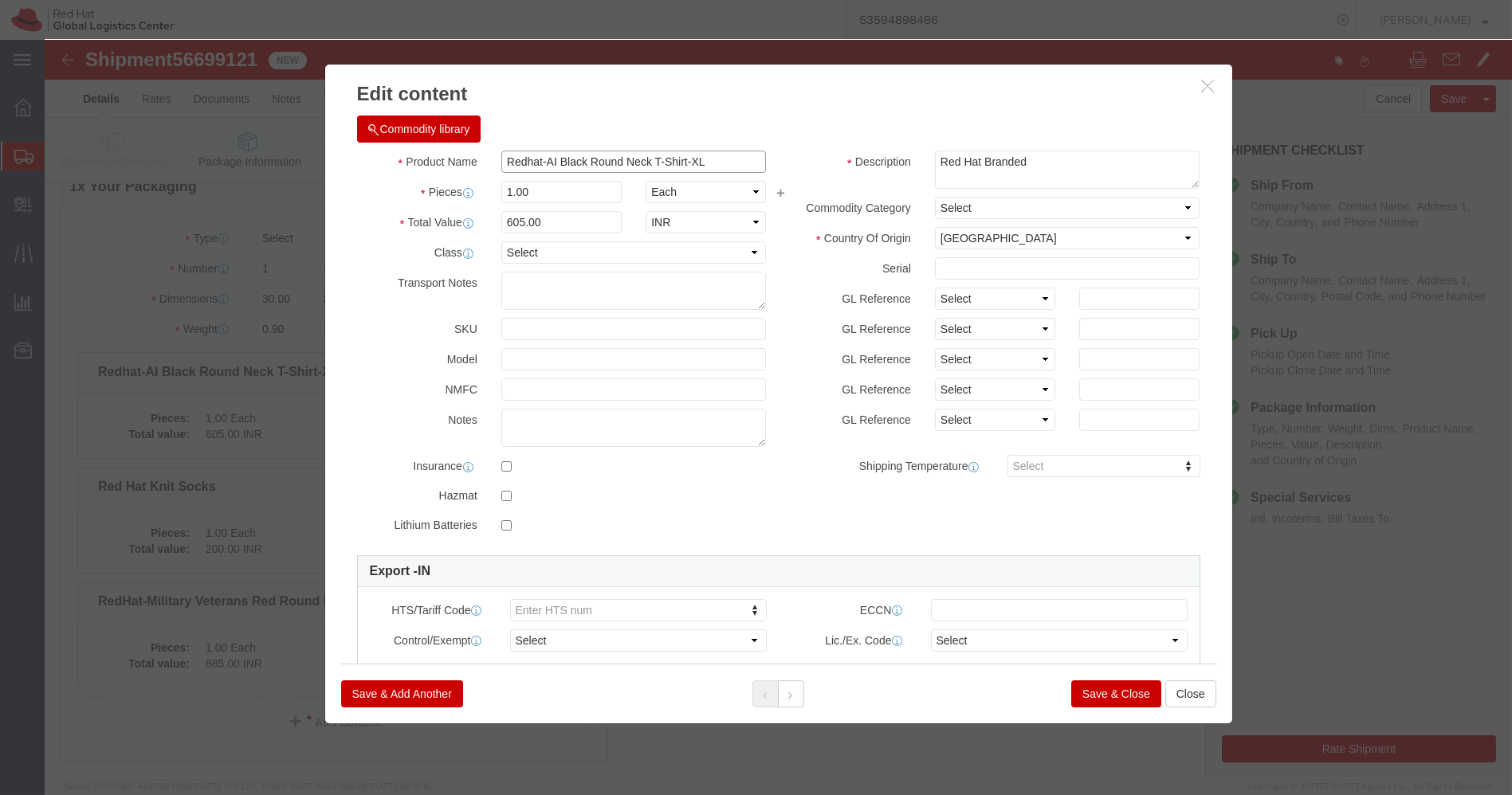
click input "Redhat-AI Black Round Neck T-Shirt-XL"
paste input "Hat Diverse Abilities T-Shirt-4"
type input "Red Hat Diverse Abilities T-Shirt-4XL"
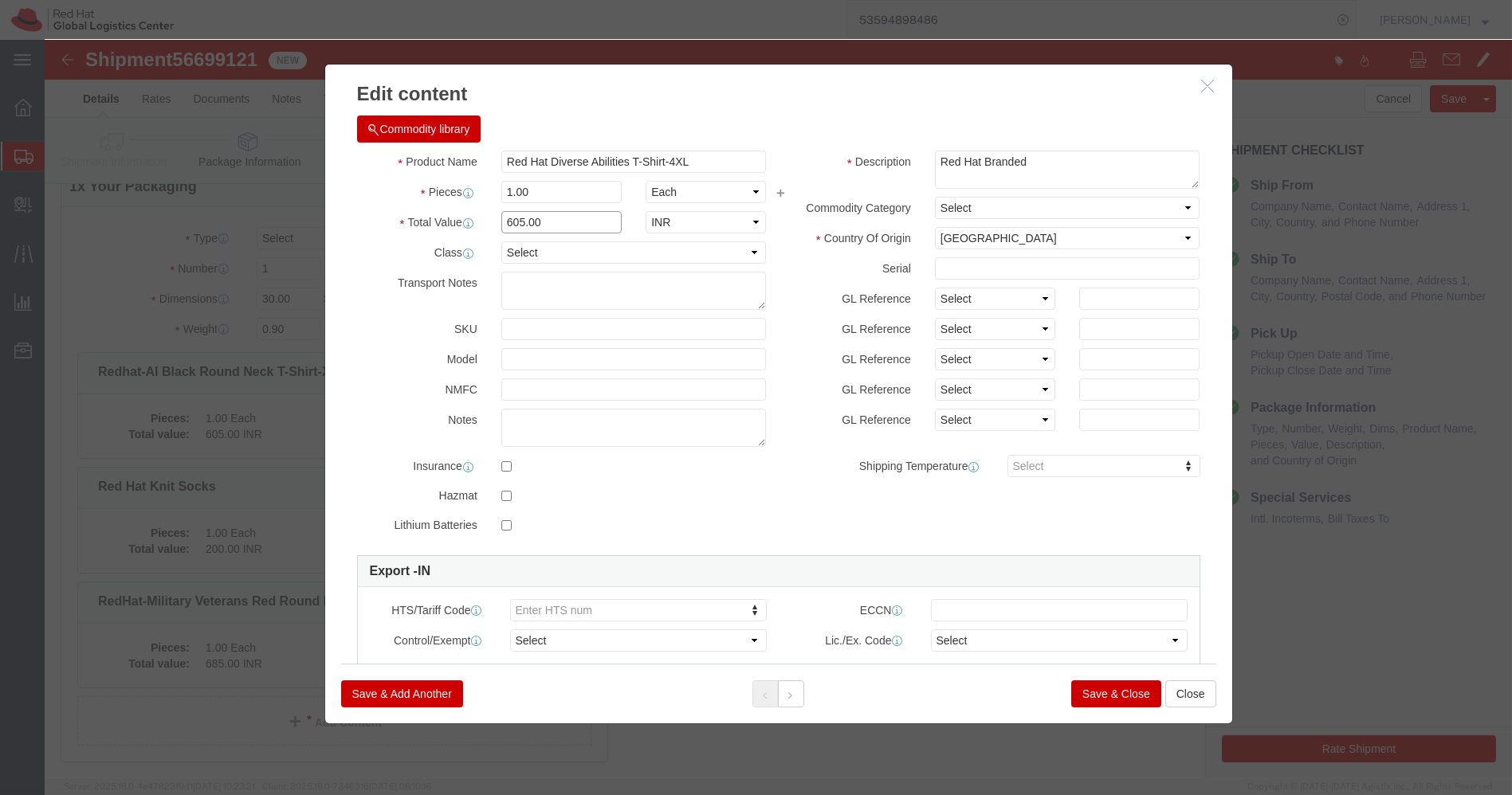
click input "605.00"
paste input "788"
type input "788"
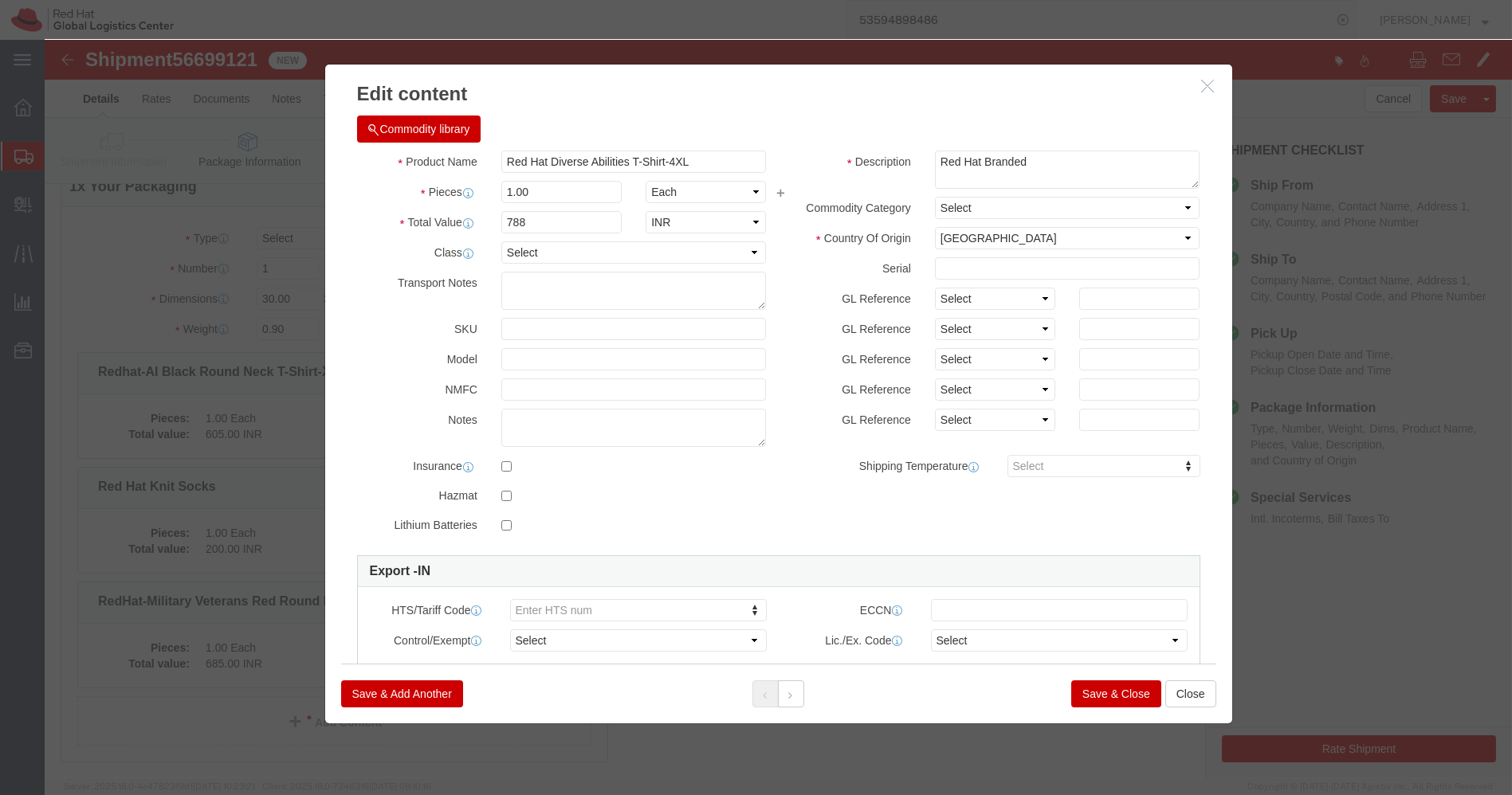
click button "Save & Close"
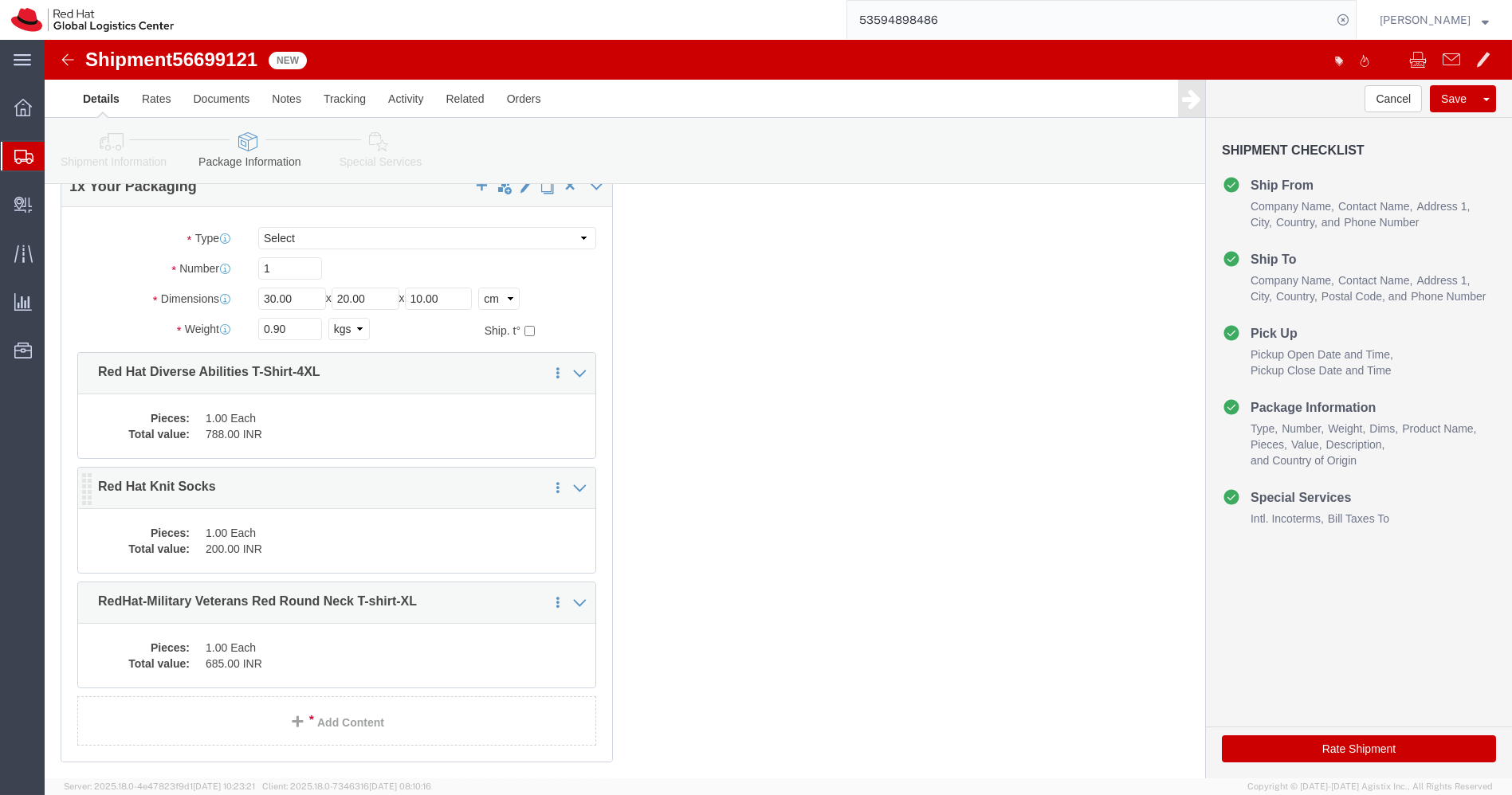
click dd "1.00 Each"
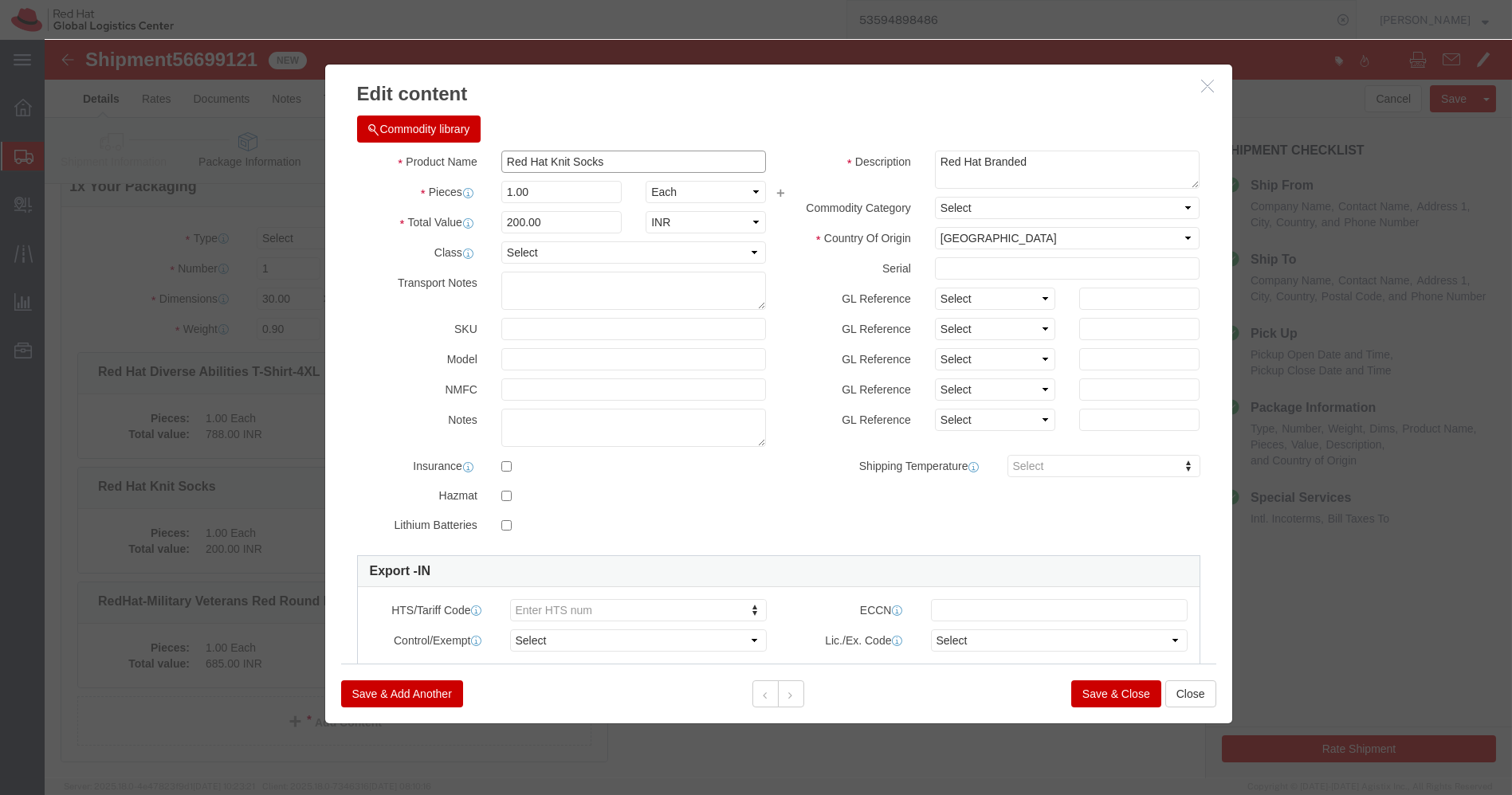
click input "Red Hat Knit Socks"
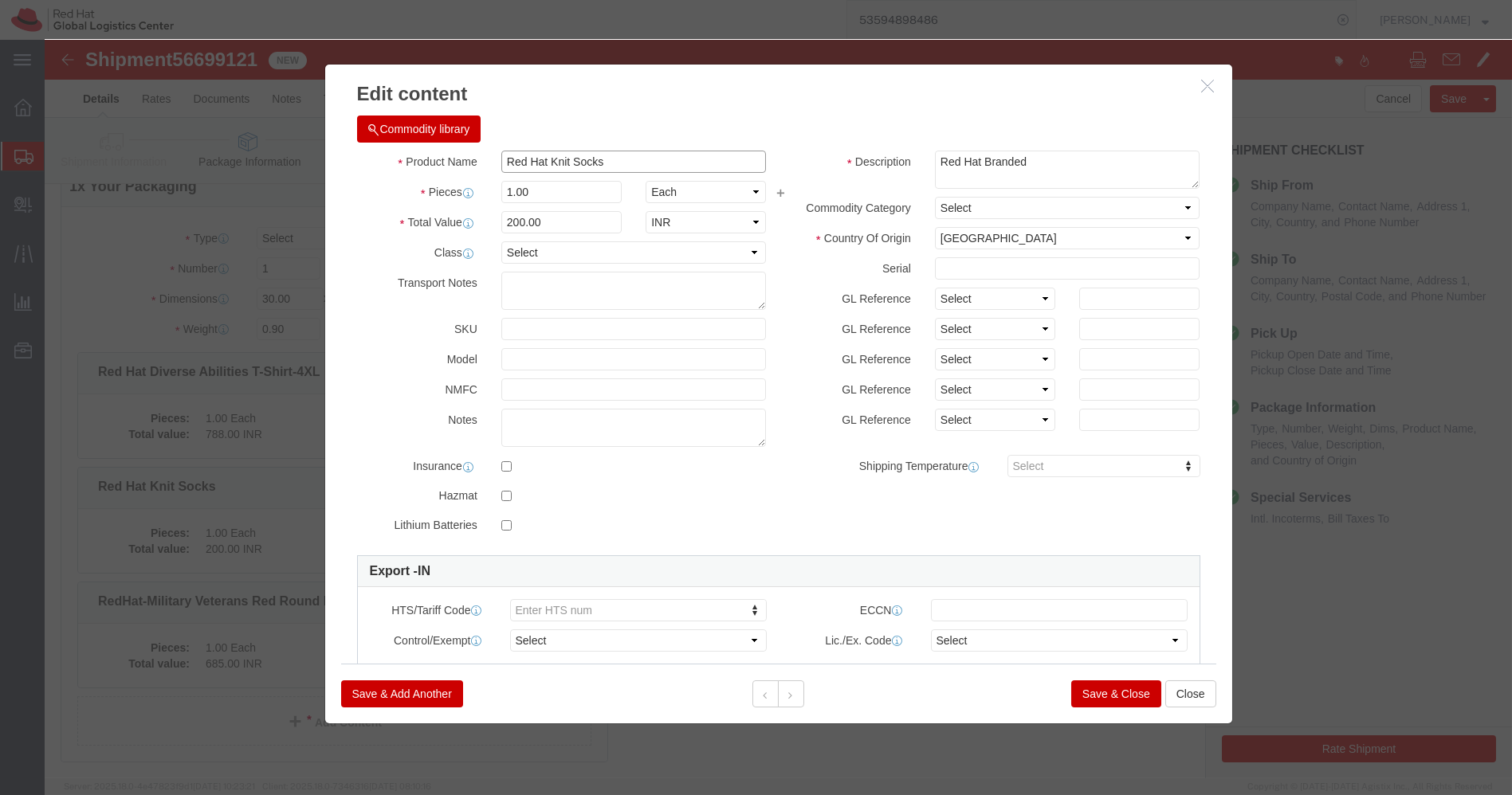
click input "Red Hat Knit Socks"
paste input "Automation Round Neck Black T-Shirt-XXL"
type input "Automation Round Neck Black T-Shirt-XXL"
click input "200.00"
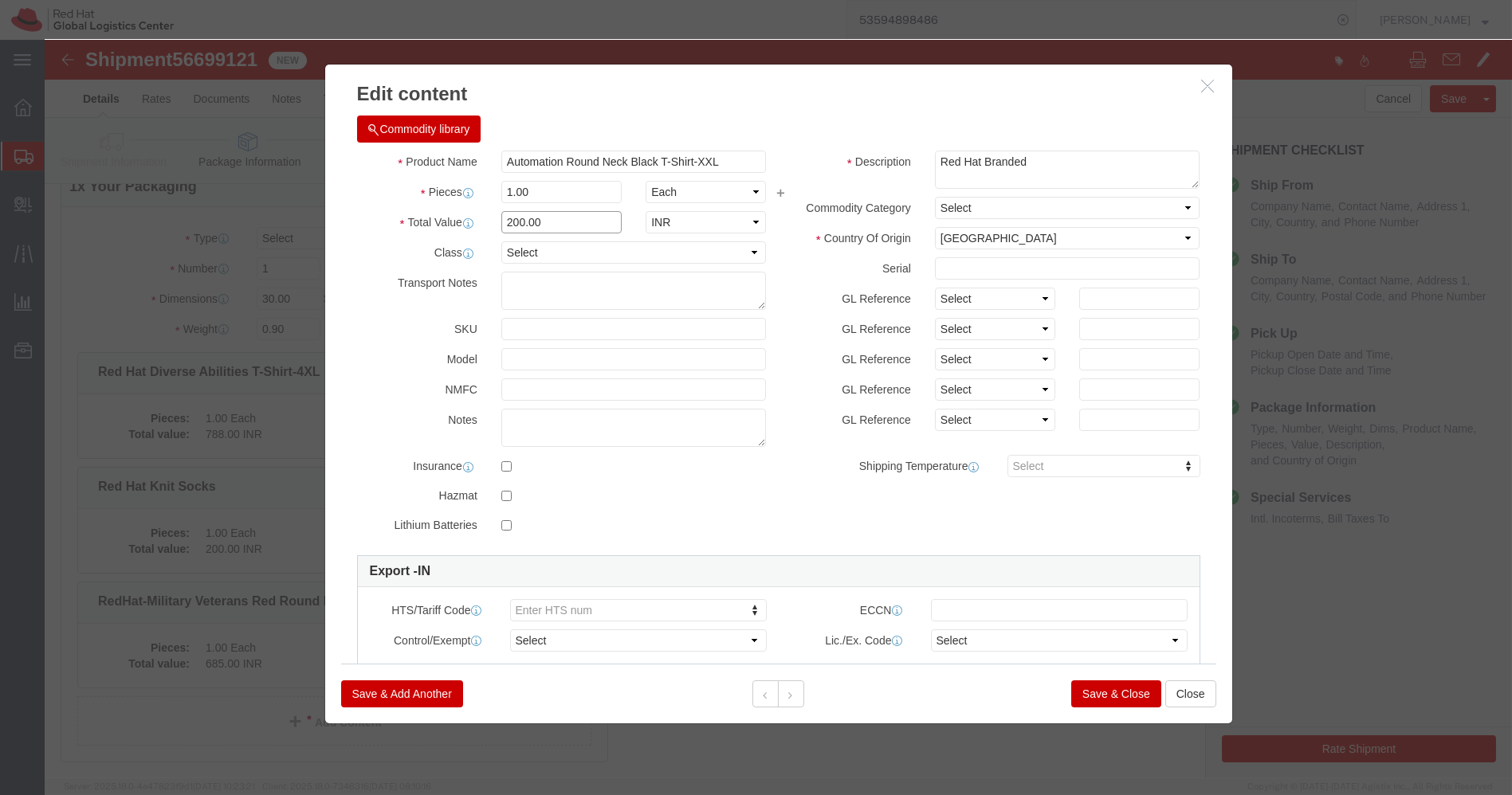
click input "200.00"
paste input "65"
type input "650"
click button "Save & Close"
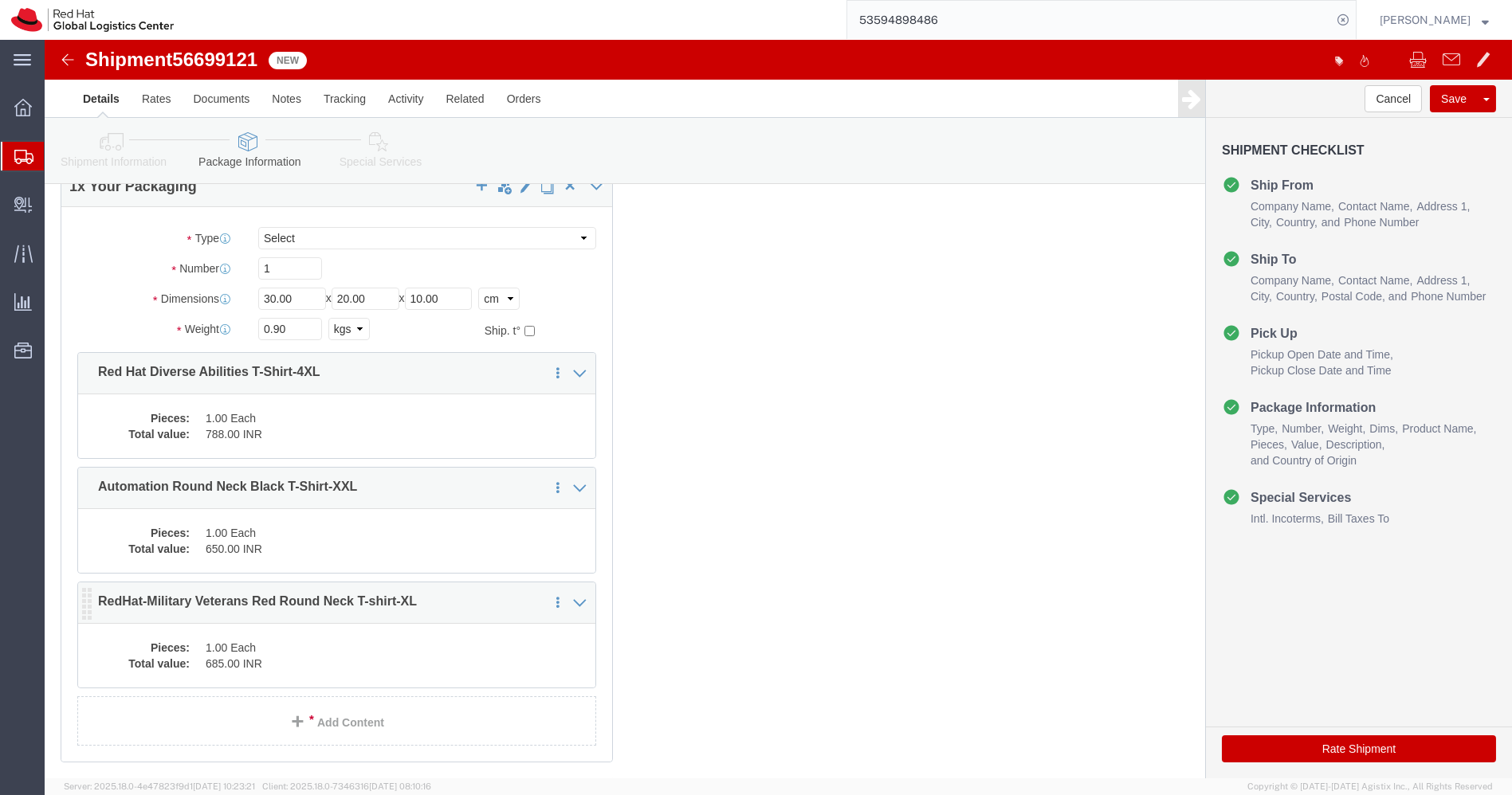
click dd "685.00 INR"
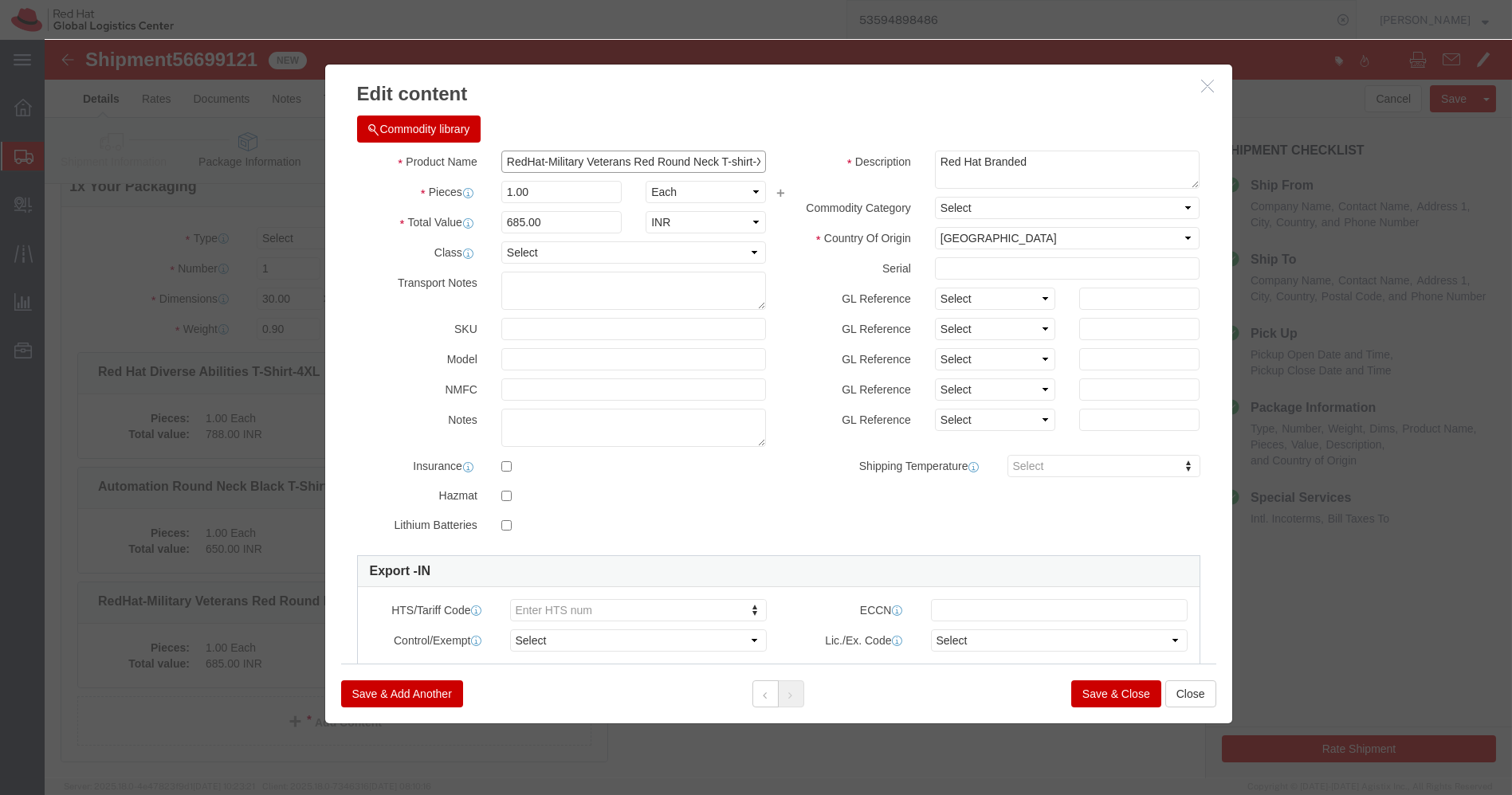
click input "RedHat-Military Veterans Red Round Neck T-shirt-XL"
paste input "Plain Black T-shirt-X"
type input "Plain Black T-shirt-XXL"
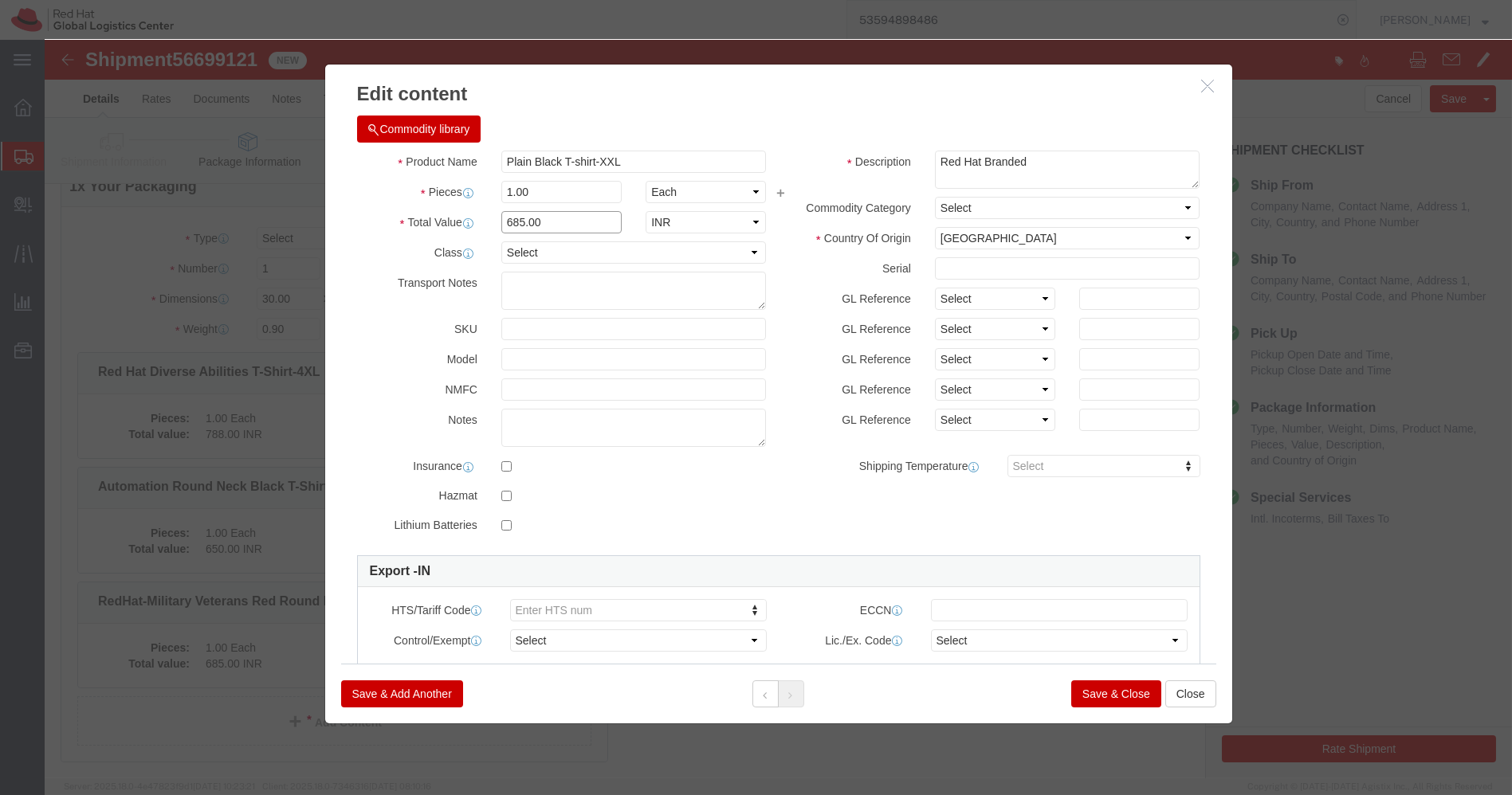
click input "685.00"
paste input "text"
type input "600"
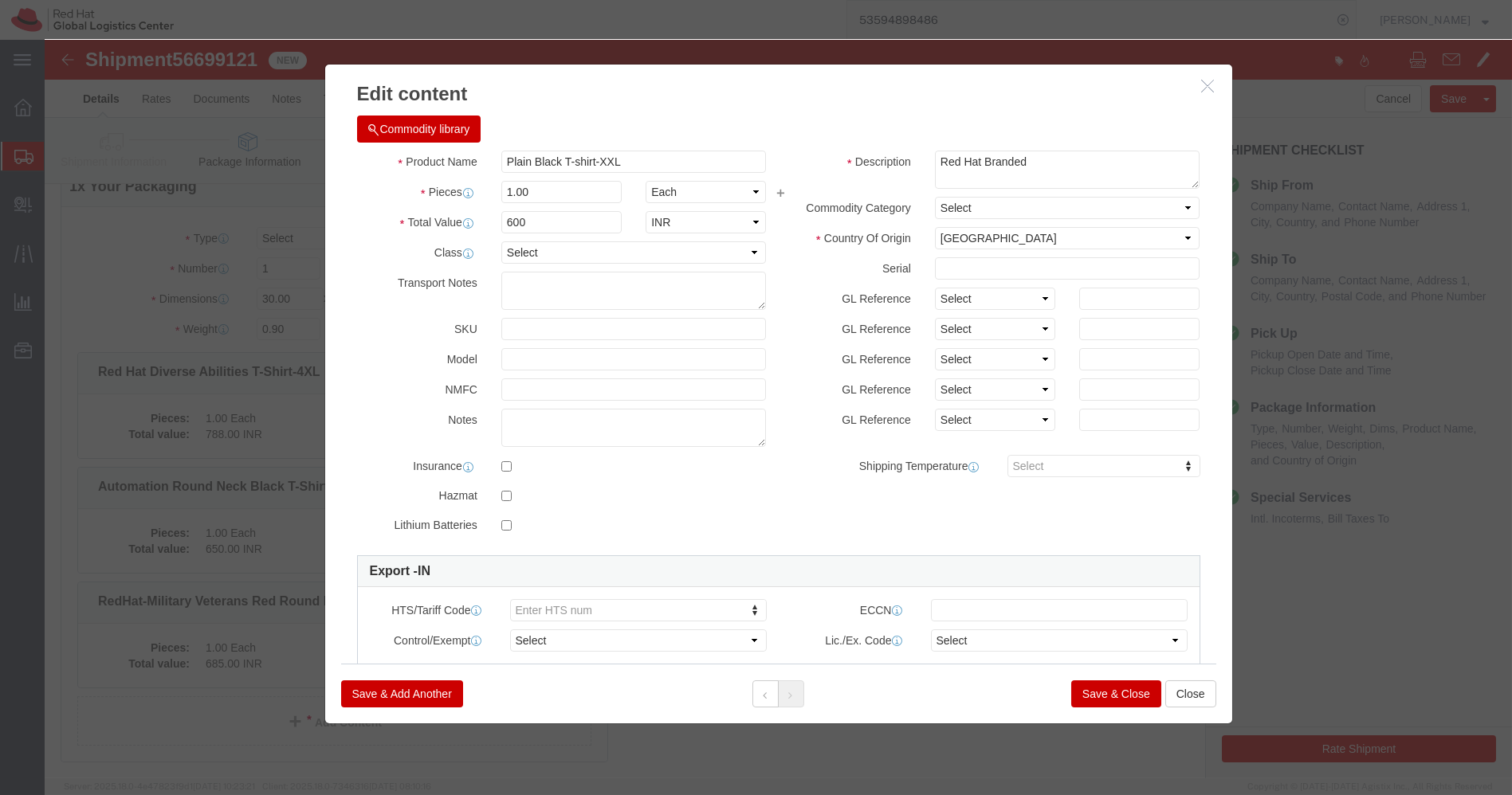
click button "Save & Close"
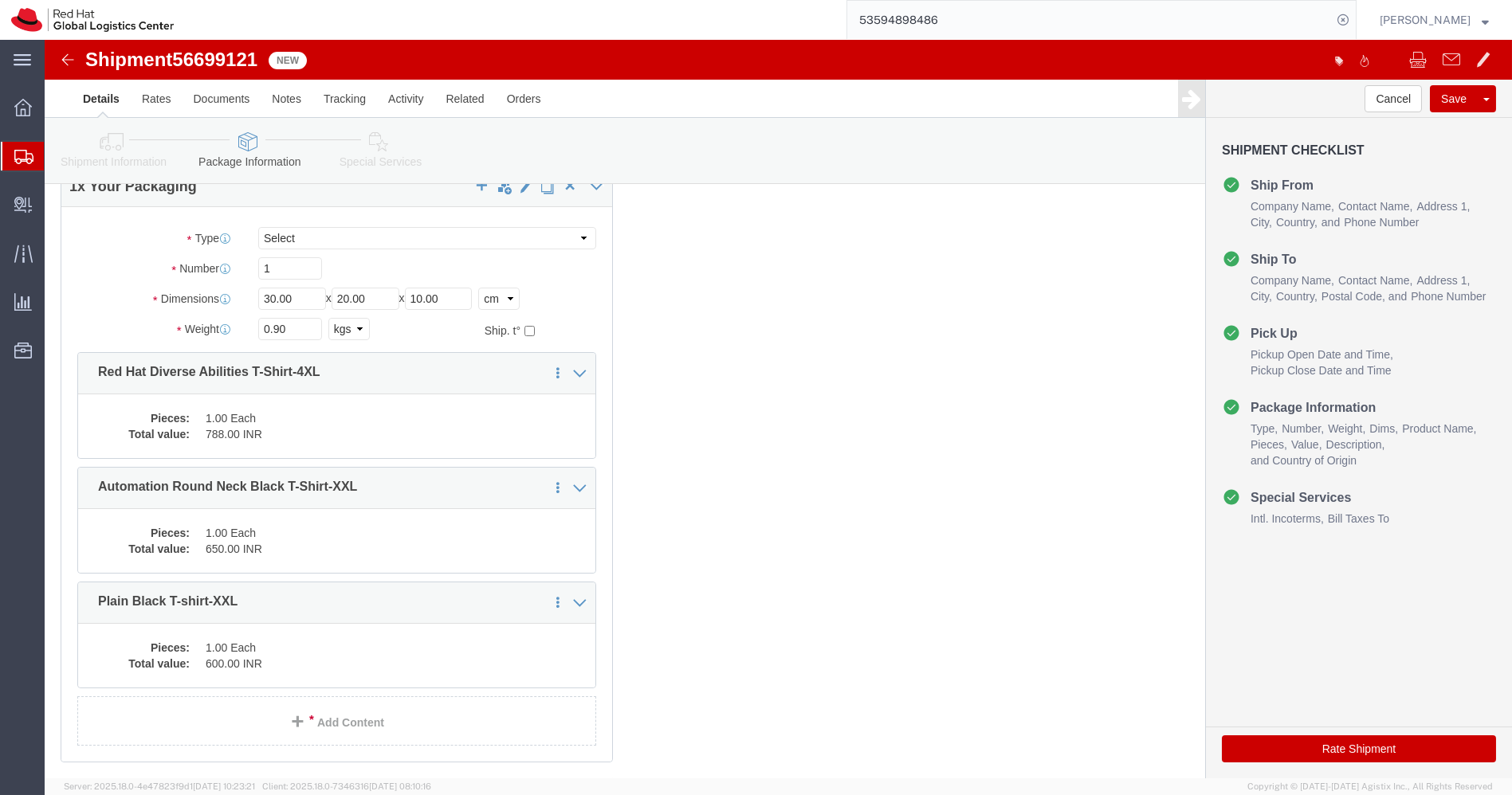
click button "Rate Shipment"
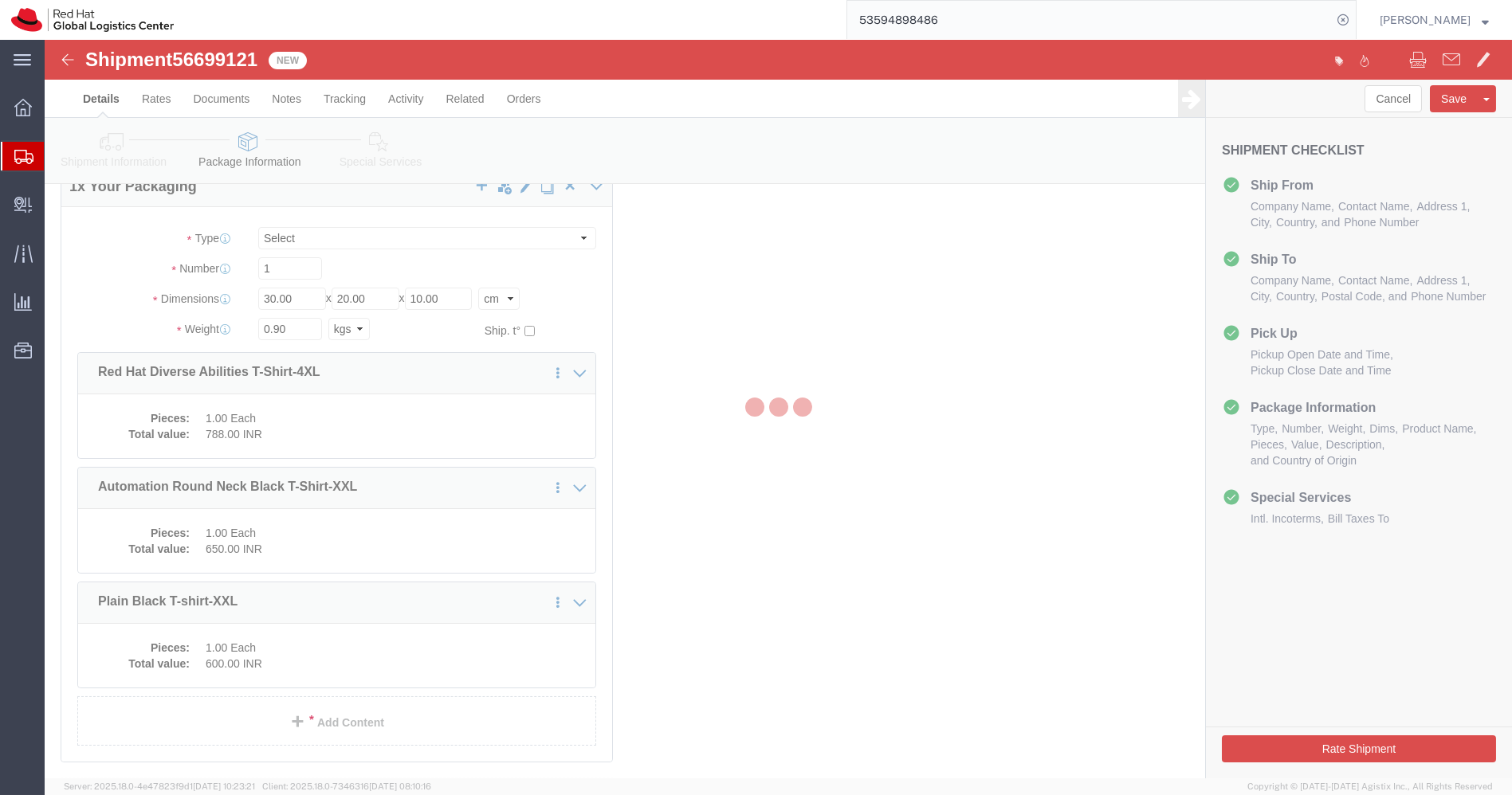
scroll to position [0, 0]
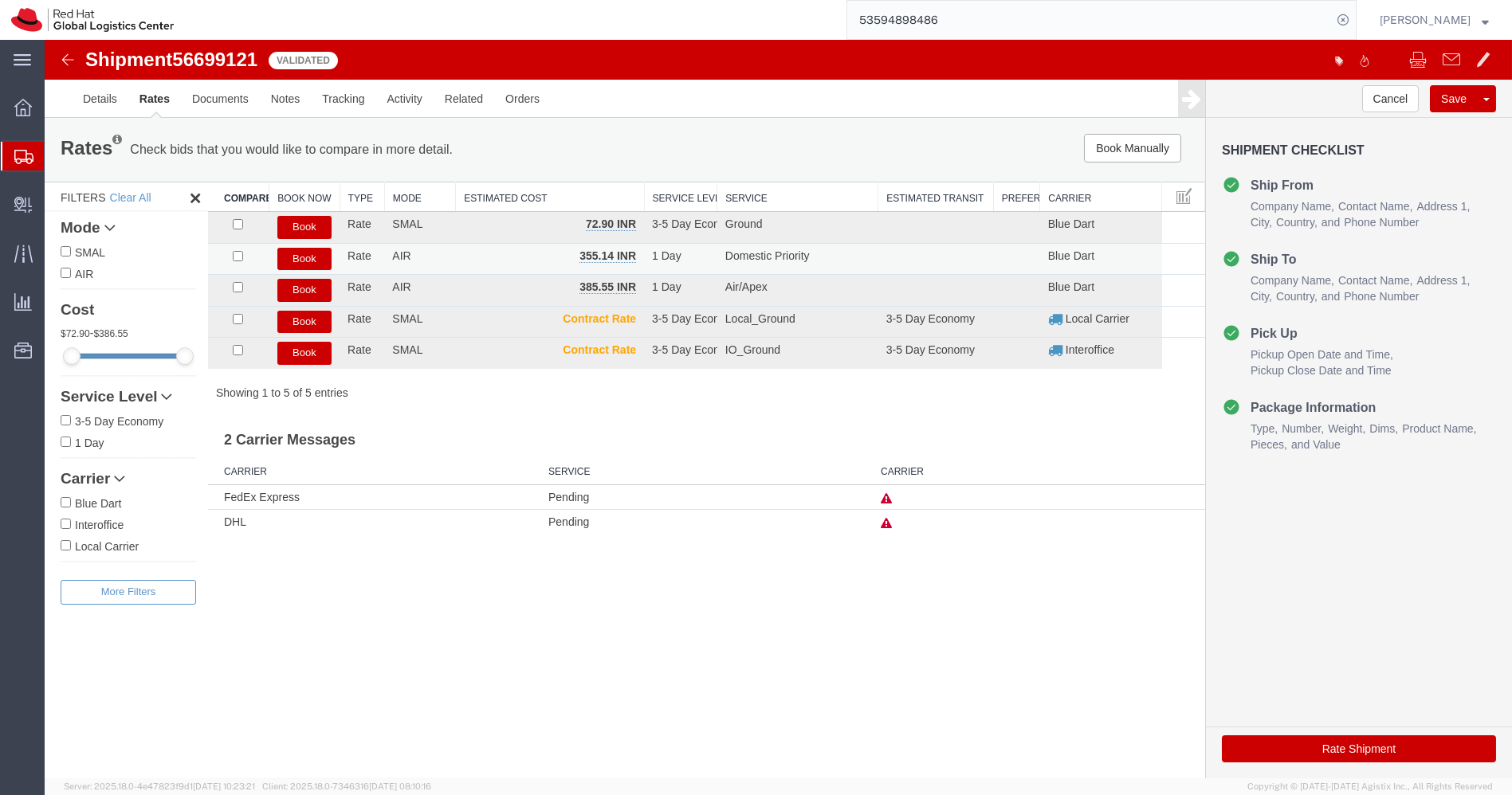
click at [312, 259] on button "Book" at bounding box center [304, 259] width 54 height 23
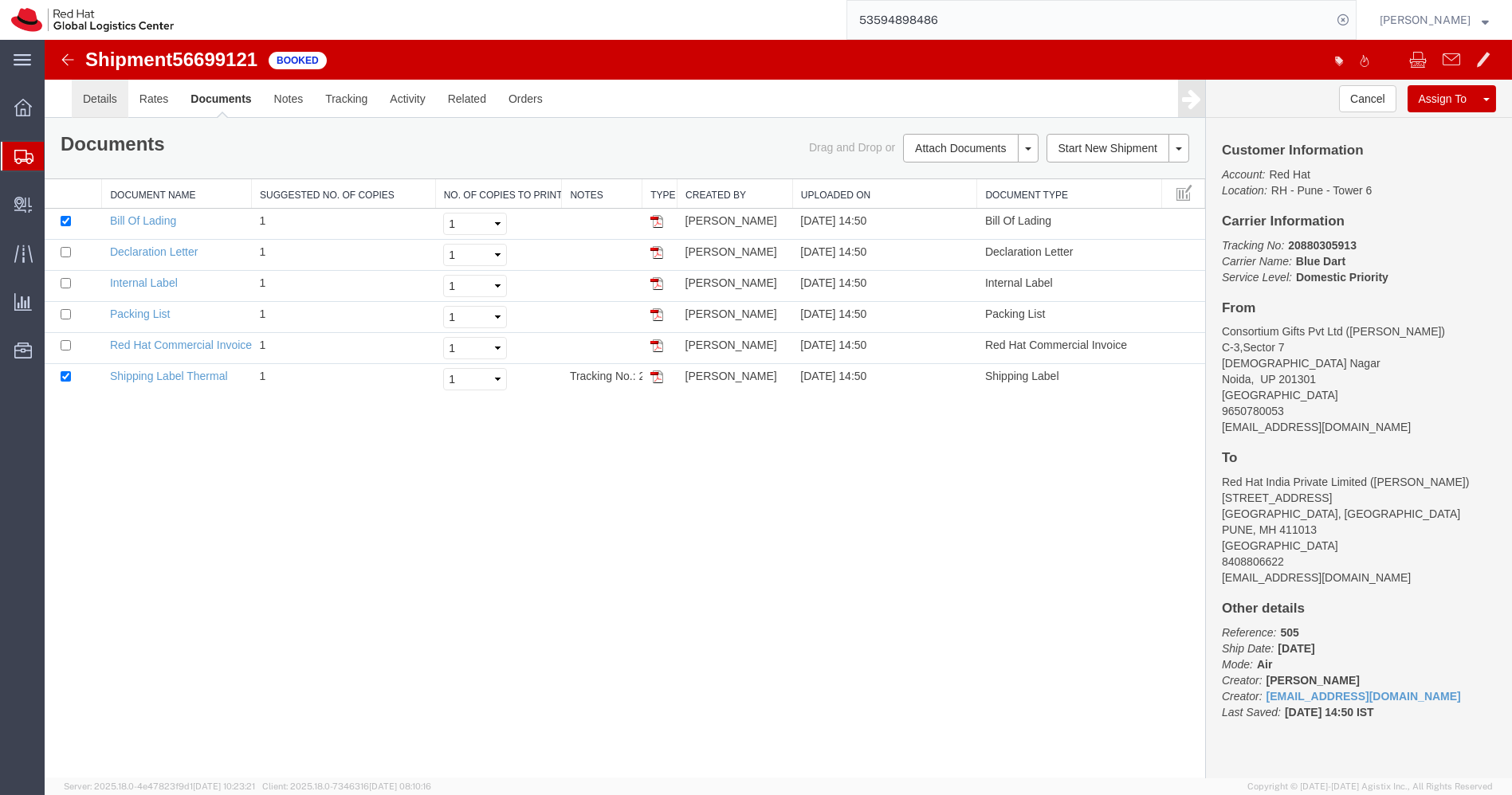
click at [96, 103] on link "Details" at bounding box center [100, 98] width 56 height 38
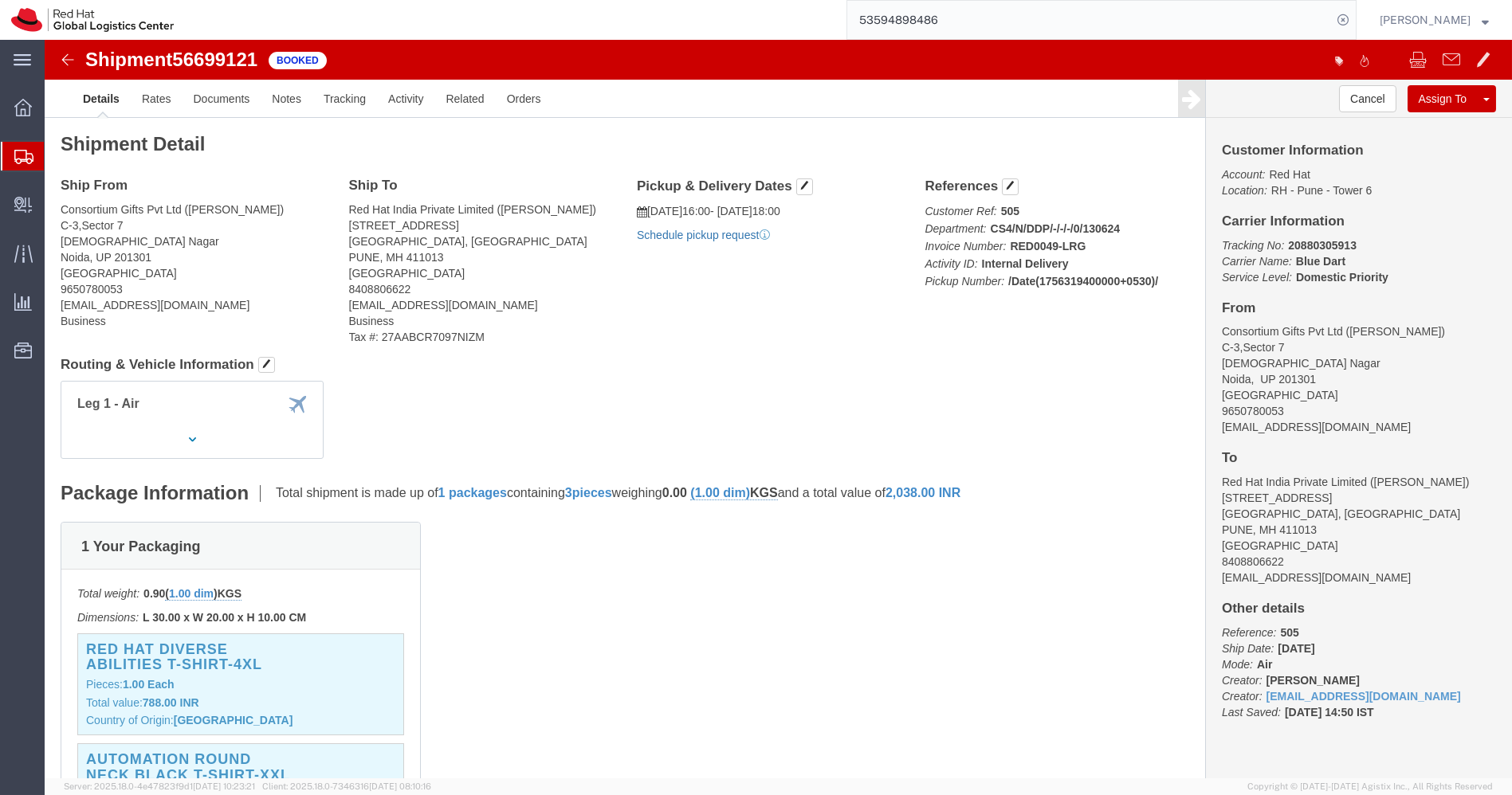
click link "Schedule pickup request"
click b "78874559"
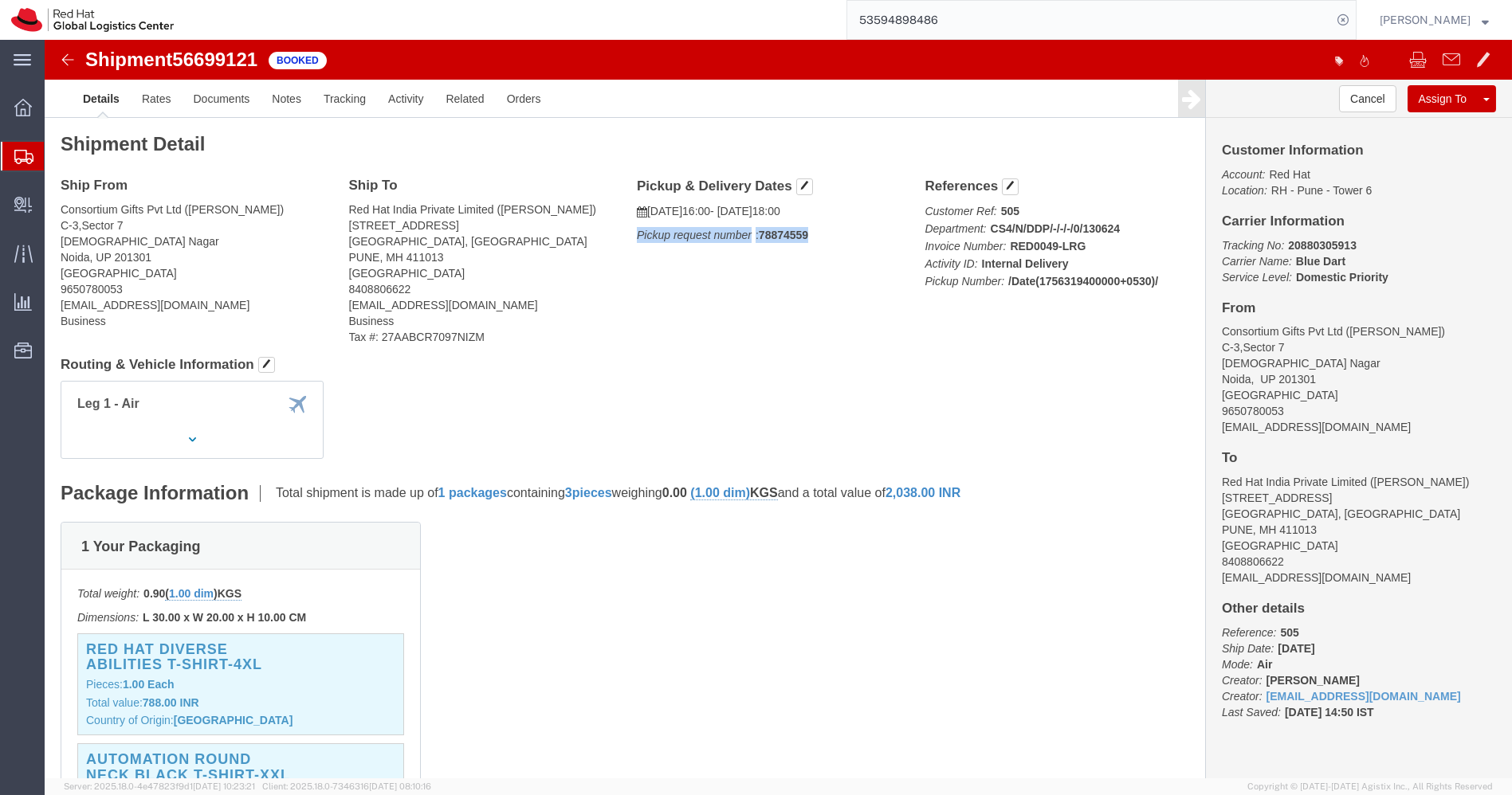
copy div "Pickup request number : 78874559 Edit Date and Time Pickup Date: Pickup Start D…"
click link "Documents"
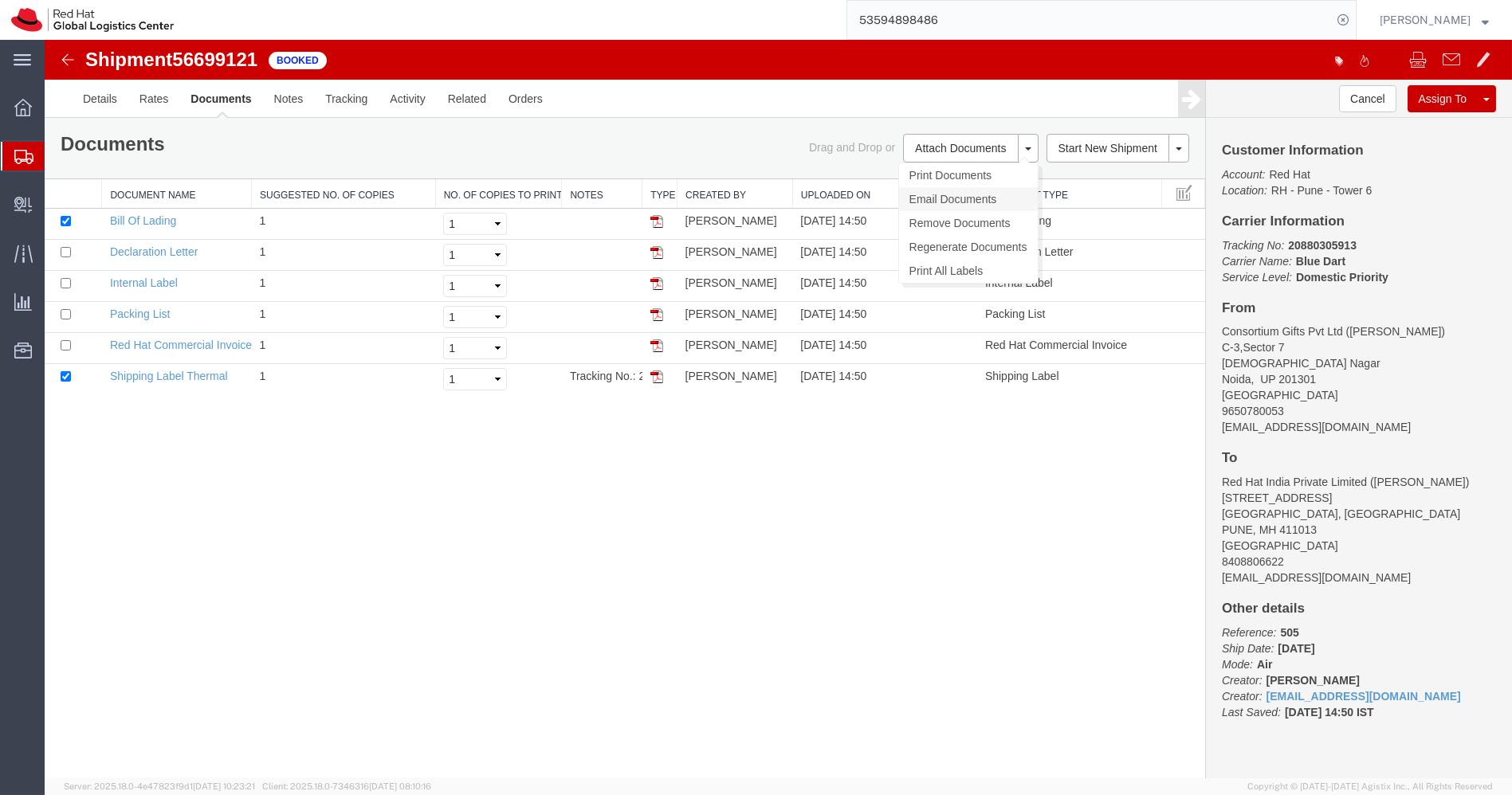
click at [960, 193] on link "Email Documents" at bounding box center [969, 199] width 139 height 24
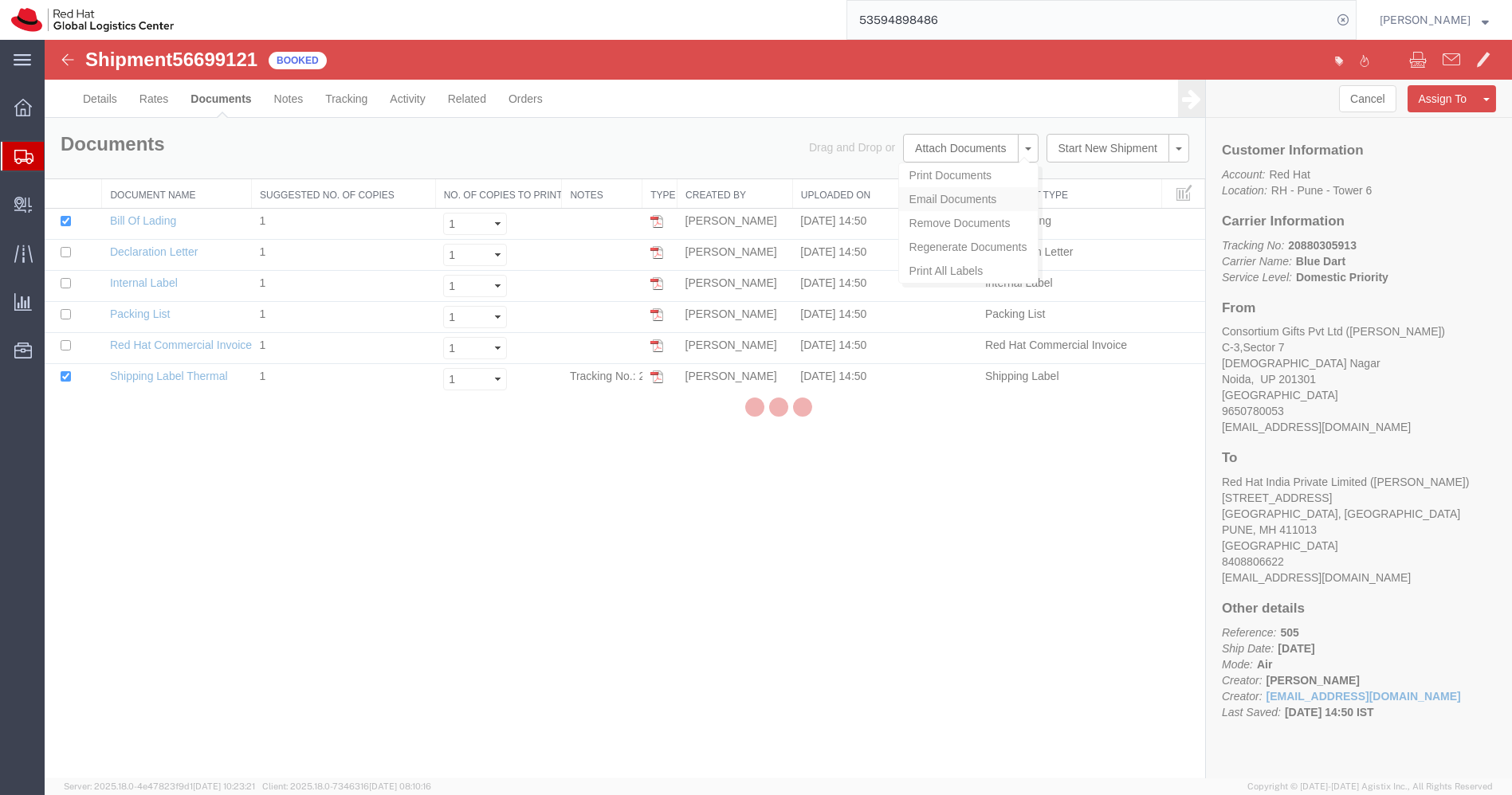
checkbox input "true"
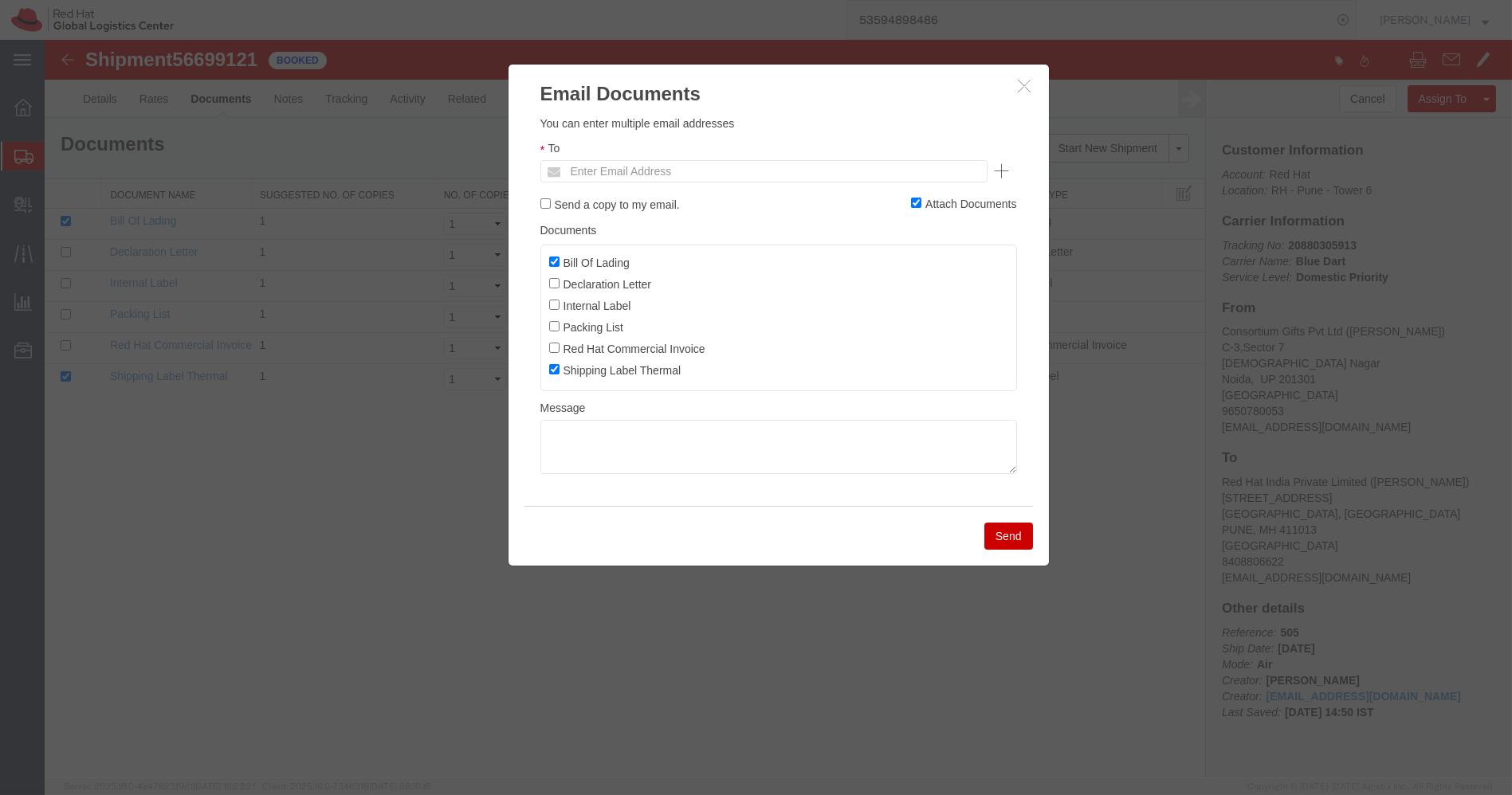
click at [616, 264] on label "Bill Of Lading" at bounding box center [589, 262] width 81 height 18
click at [559, 264] on input "Bill Of Lading" at bounding box center [554, 261] width 10 height 10
checkbox input "false"
click at [607, 452] on textarea at bounding box center [779, 446] width 476 height 54
paste textarea "Pickup request number: 78874559"
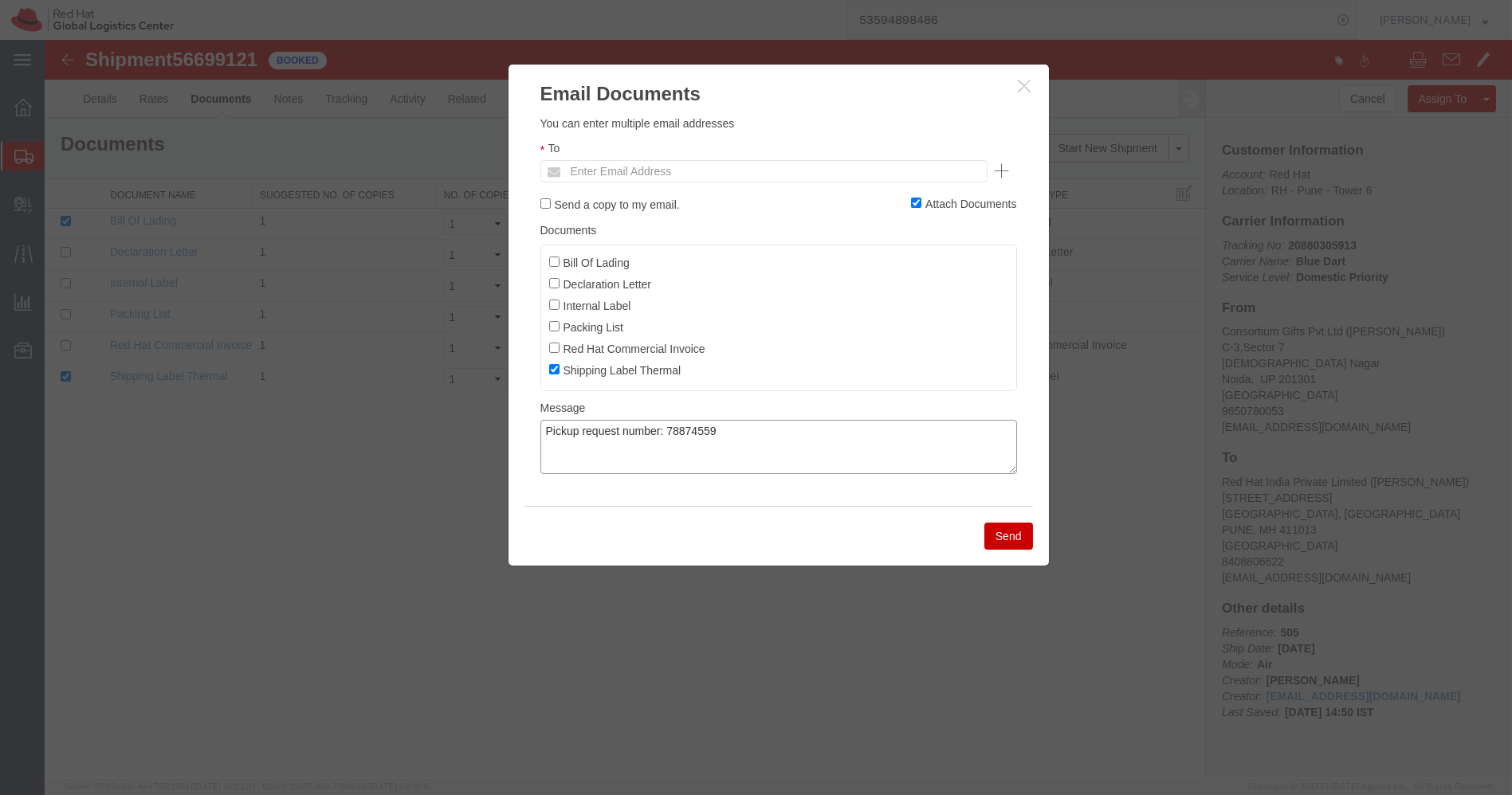
type textarea "Pickup request number: 78874559"
click at [642, 164] on input "text" at bounding box center [655, 172] width 186 height 21
paste input "[EMAIL_ADDRESS][DOMAIN_NAME]"
type input "[EMAIL_ADDRESS][DOMAIN_NAME]"
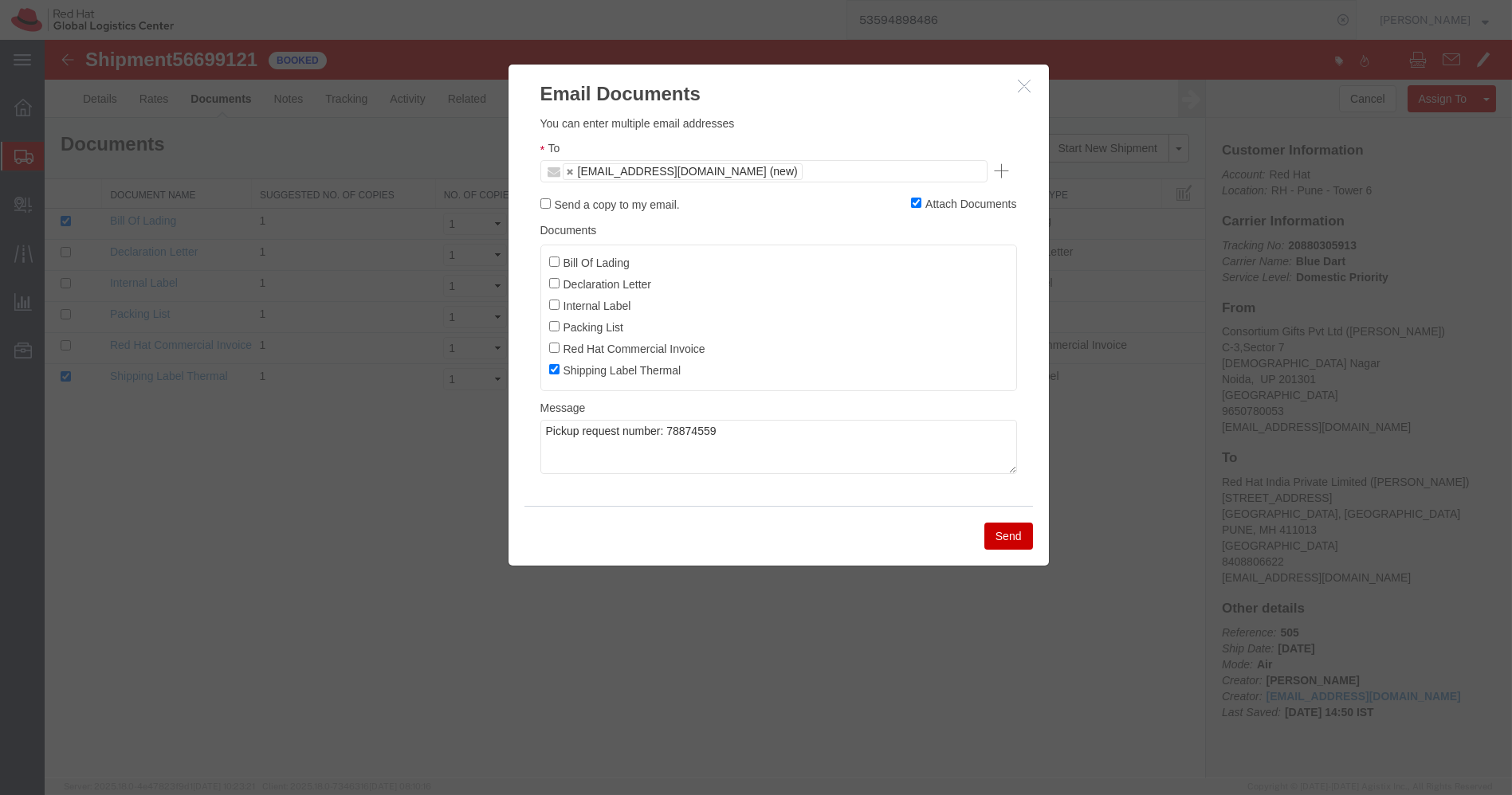
click at [1008, 536] on button "Send" at bounding box center [1008, 536] width 48 height 27
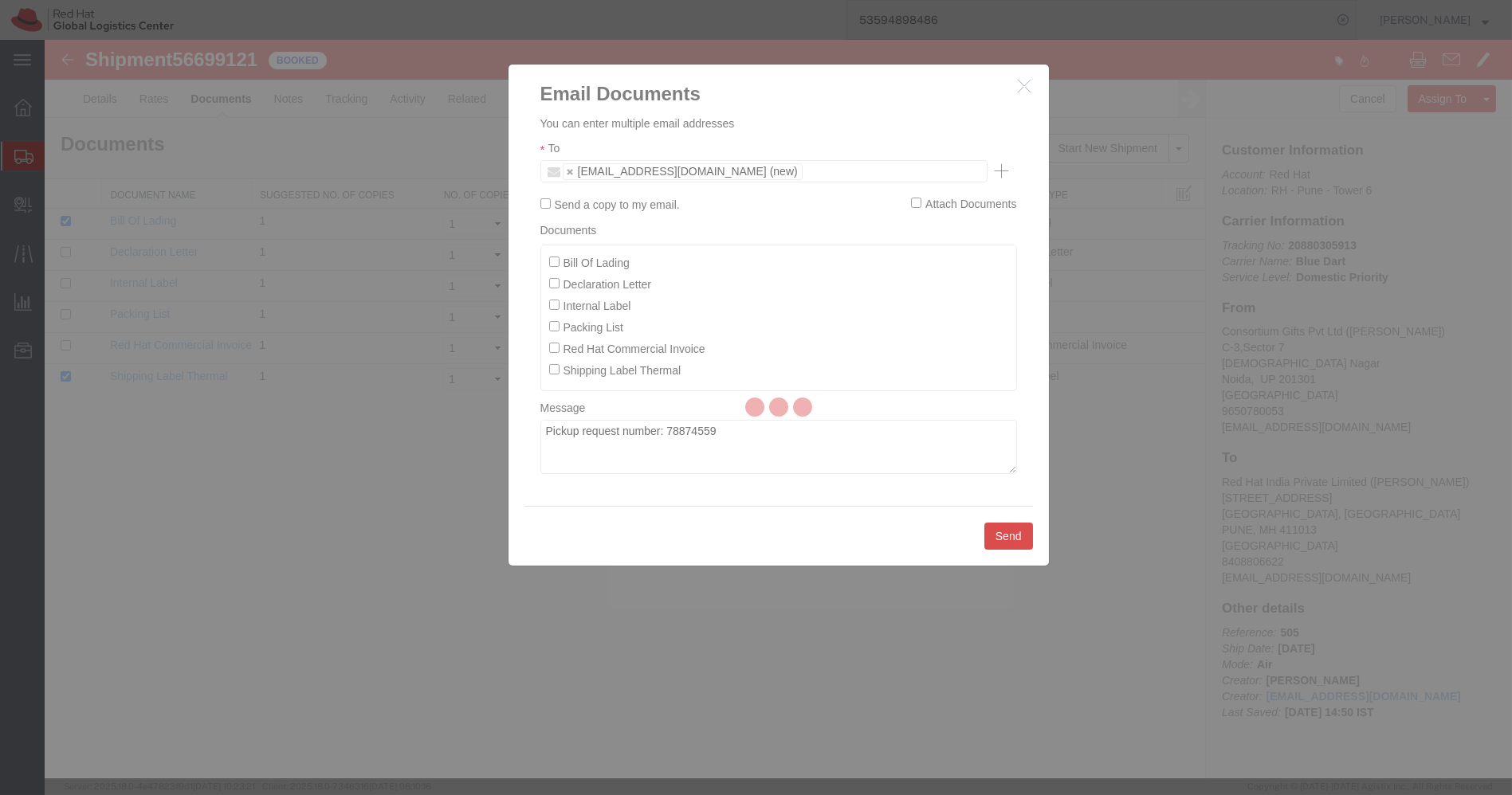
checkbox input "false"
